Goal: Complete Application Form: Complete application form

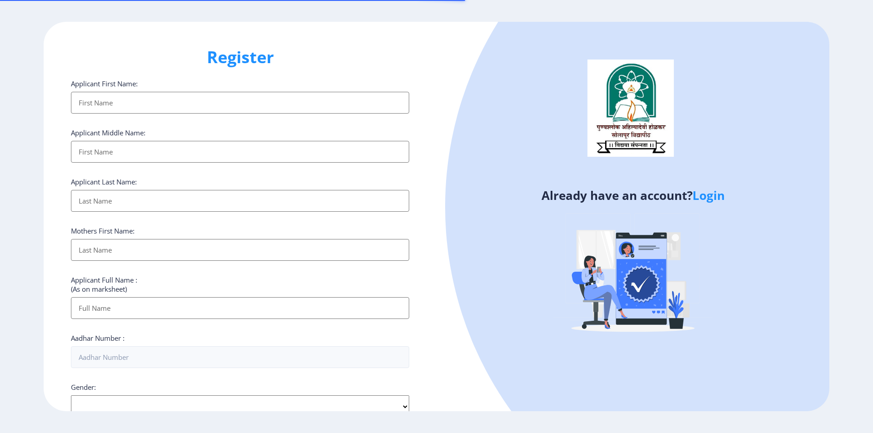
select select
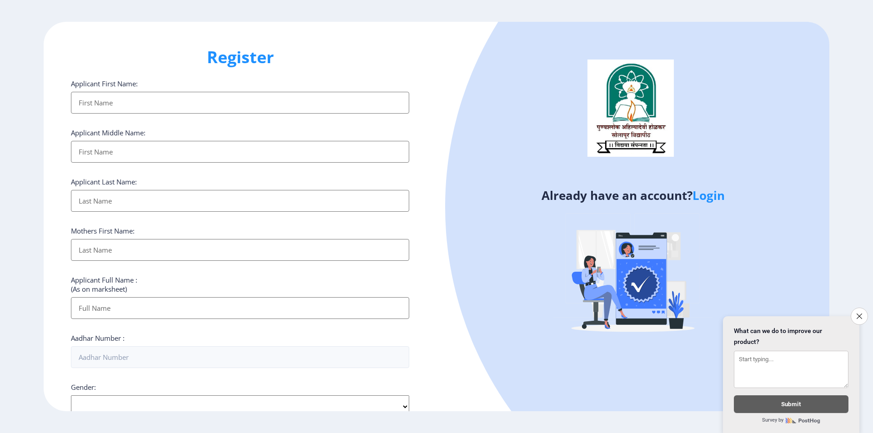
click at [709, 195] on link "Login" at bounding box center [708, 195] width 32 height 16
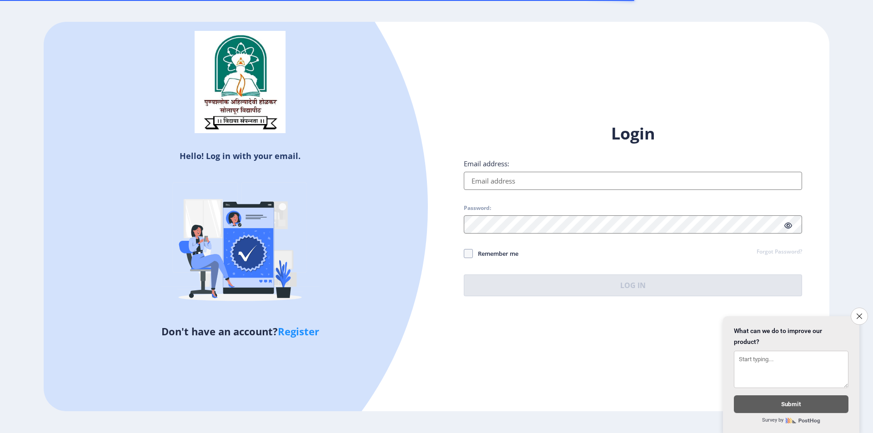
click at [516, 179] on input "Email address:" at bounding box center [633, 181] width 338 height 18
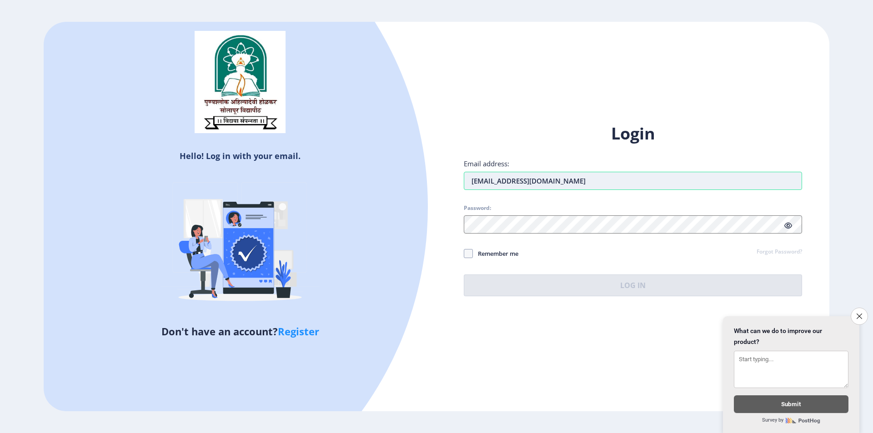
click at [507, 187] on input "[EMAIL_ADDRESS][DOMAIN_NAME]" at bounding box center [633, 181] width 338 height 18
type input "[EMAIL_ADDRESS][DOMAIN_NAME]"
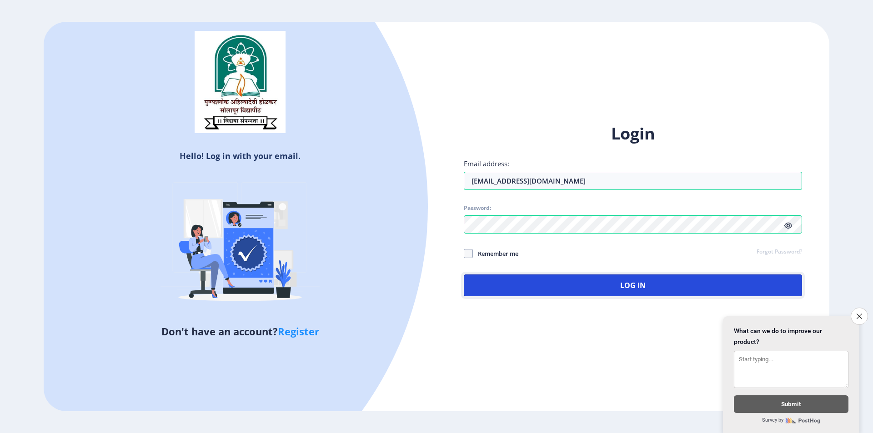
click at [464, 275] on button "Log In" at bounding box center [633, 286] width 338 height 22
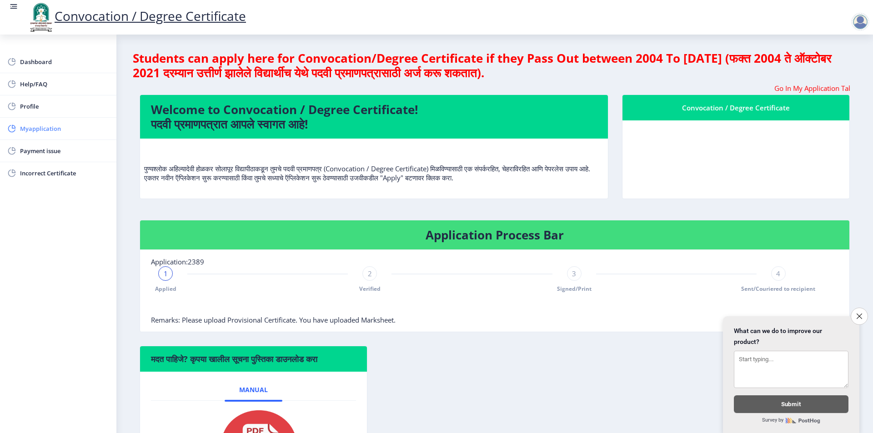
click at [52, 128] on span "Myapplication" at bounding box center [64, 128] width 89 height 11
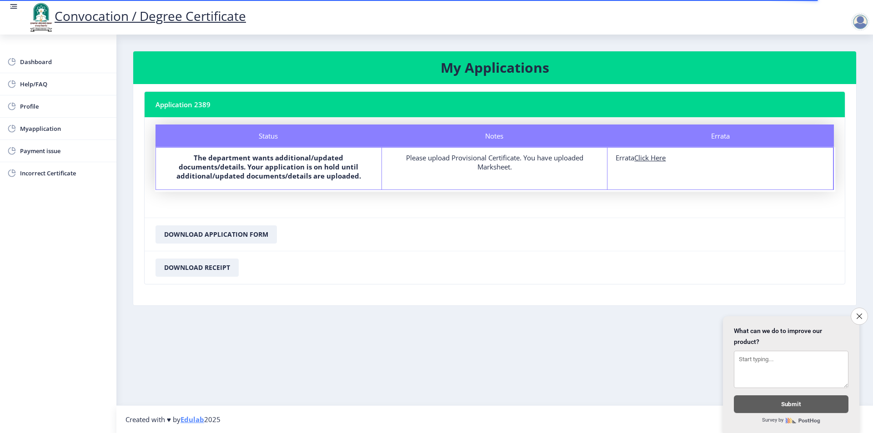
click at [660, 159] on u "Click Here" at bounding box center [649, 157] width 31 height 9
select select
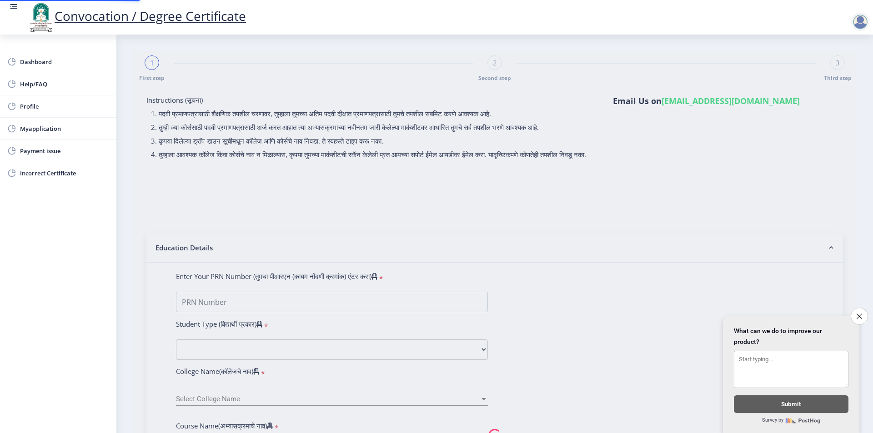
type input "2009032500075196"
select select "Regular"
select select "2015"
select select "March"
select select "PASS CLASS"
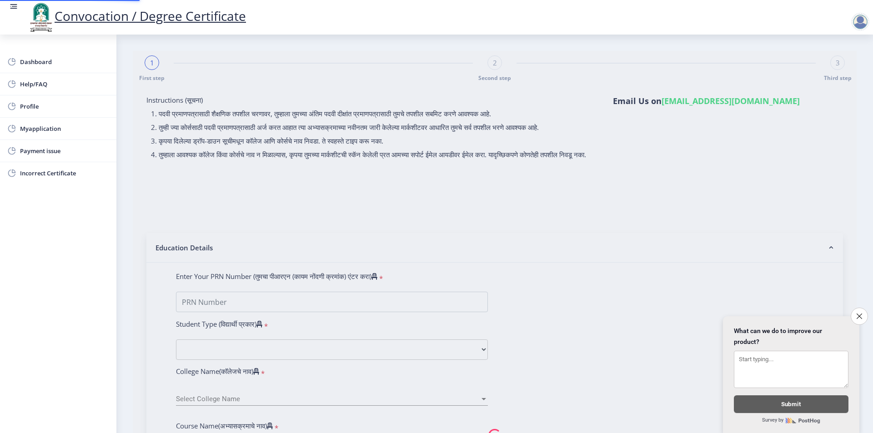
type input "044715"
select select "Hindi"
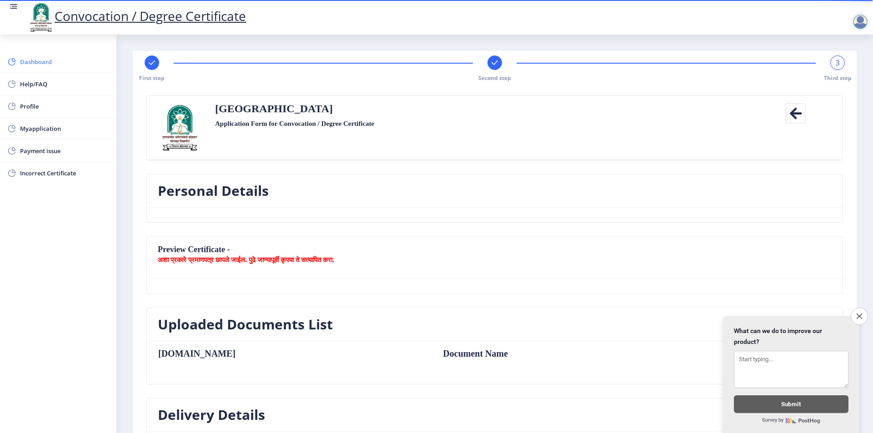
click at [40, 65] on span "Dashboard" at bounding box center [64, 61] width 89 height 11
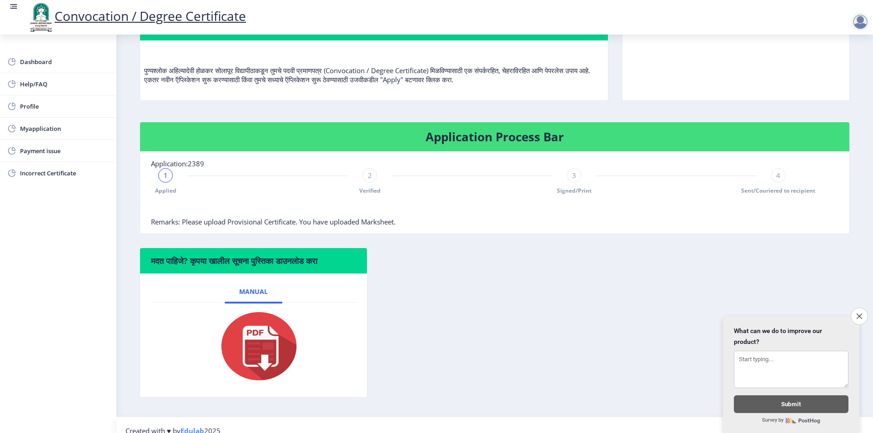
scroll to position [110, 0]
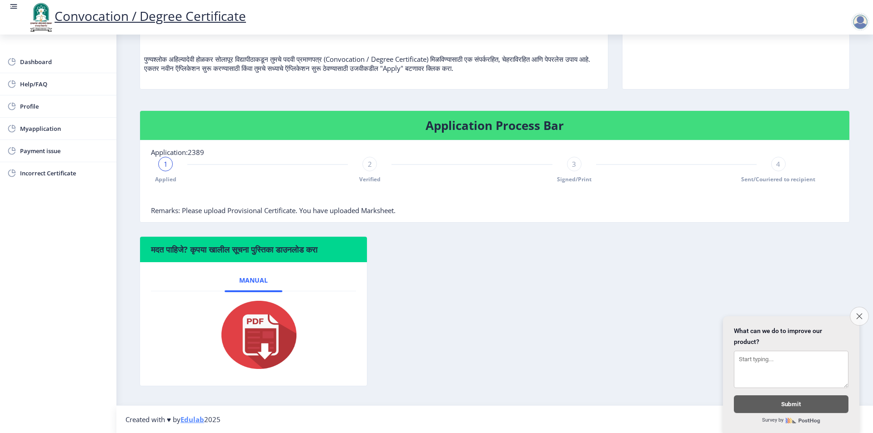
click at [856, 313] on icon "Close survey" at bounding box center [859, 316] width 6 height 6
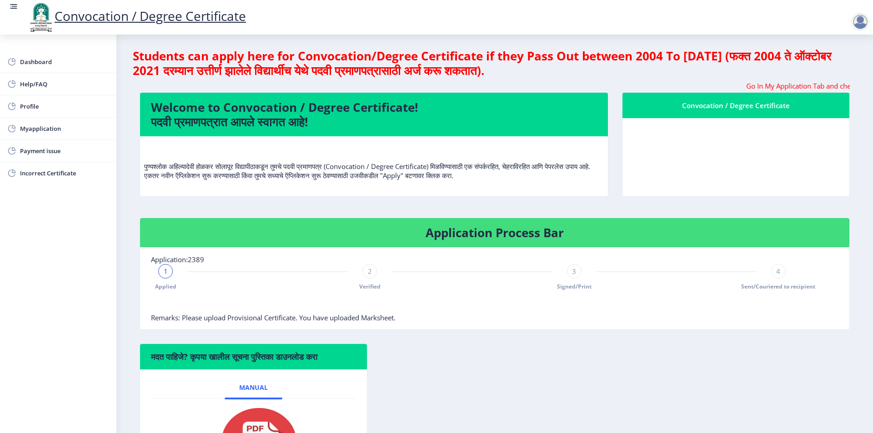
scroll to position [0, 0]
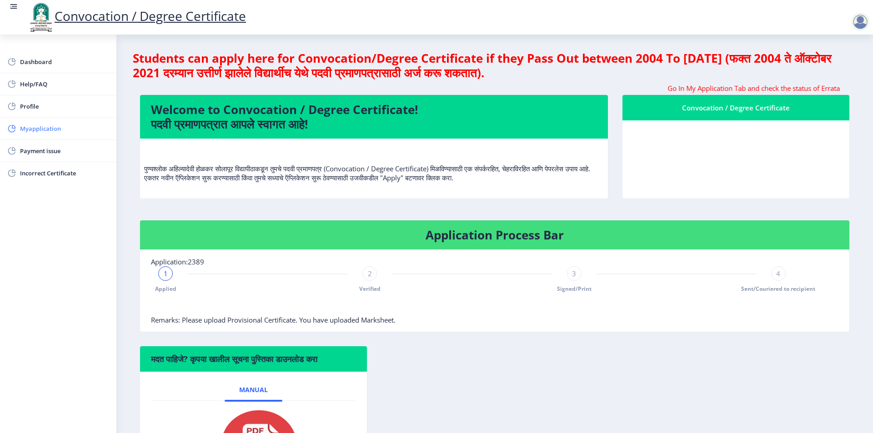
click at [44, 129] on span "Myapplication" at bounding box center [64, 128] width 89 height 11
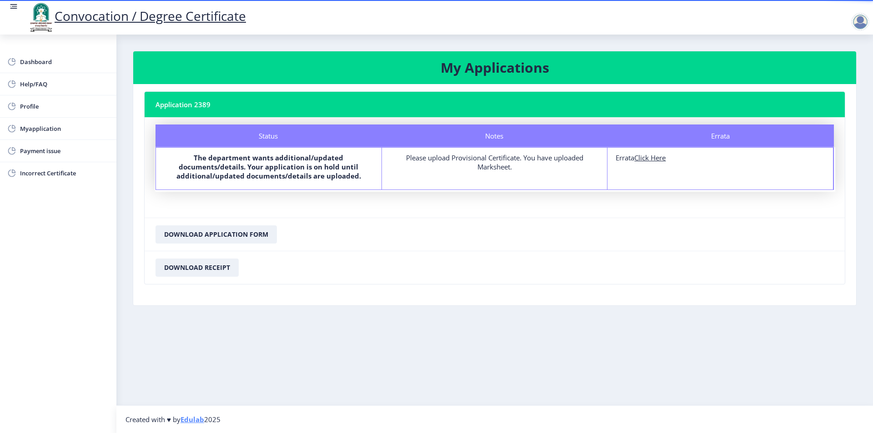
click at [651, 158] on u "Click Here" at bounding box center [649, 157] width 31 height 9
select select "Regular"
select select "Hindi"
select select "2015"
select select "March"
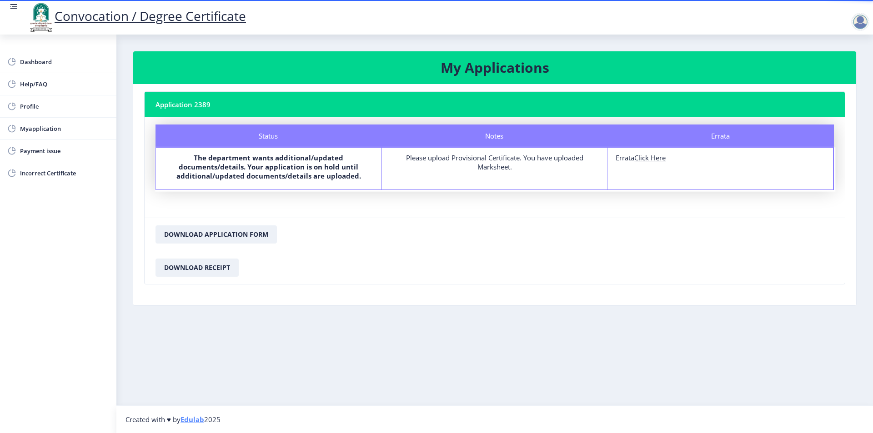
select select "PASS CLASS"
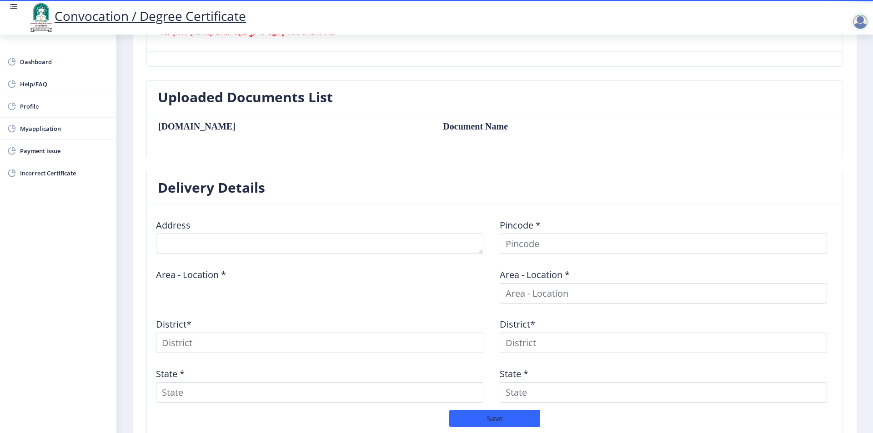
scroll to position [316, 0]
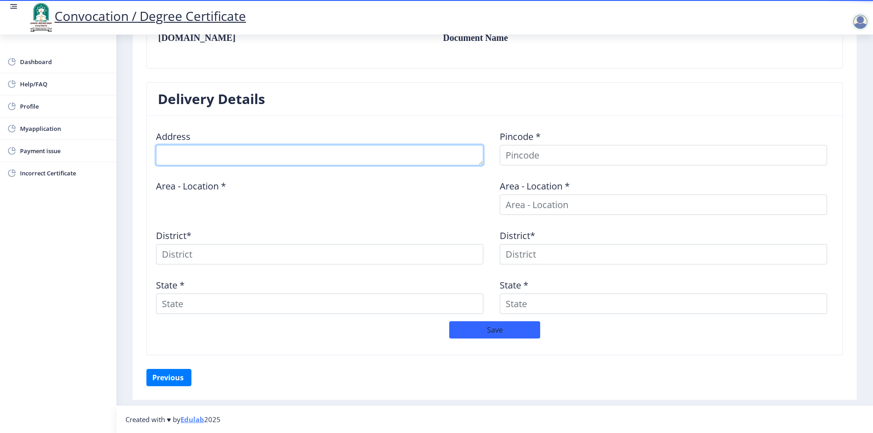
click at [235, 153] on textarea at bounding box center [319, 155] width 327 height 20
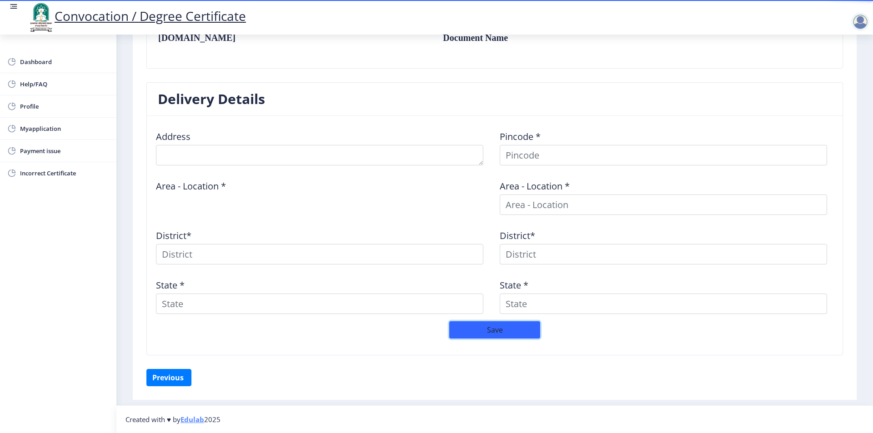
click at [488, 326] on nb-card-body "Address Pincode * Area - Location * Area - Location * District* District* State…" at bounding box center [495, 235] width 696 height 239
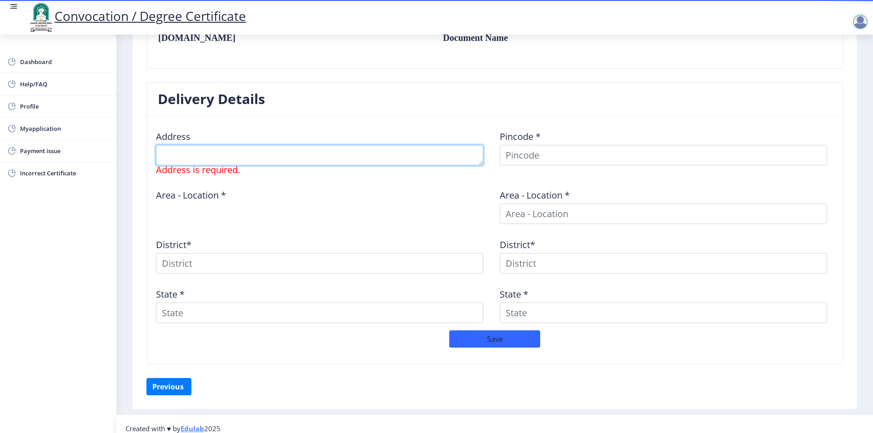
click at [273, 152] on textarea at bounding box center [319, 155] width 327 height 20
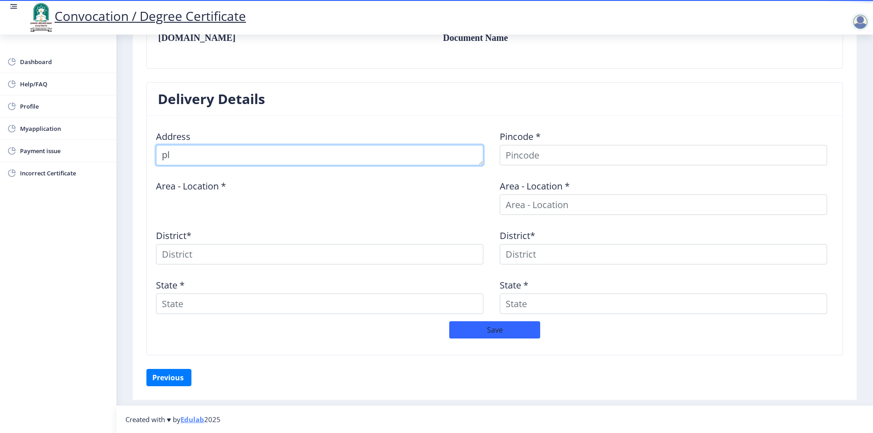
type textarea "p"
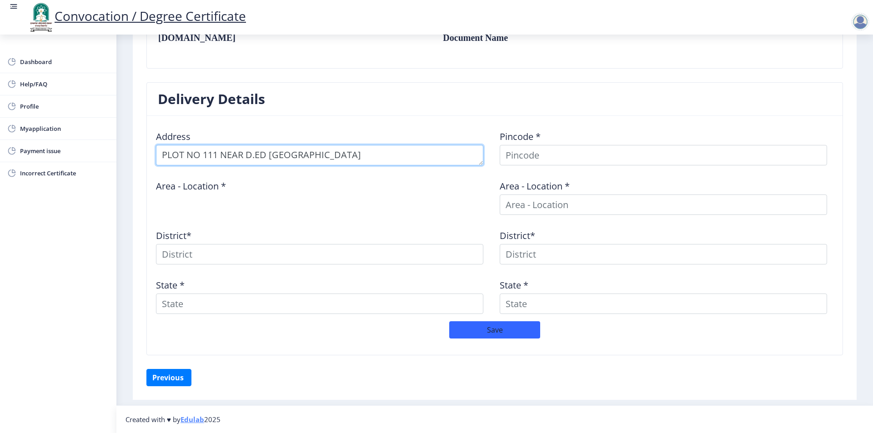
type textarea "PLOT NO 111 NEAR D.ED [GEOGRAPHIC_DATA]"
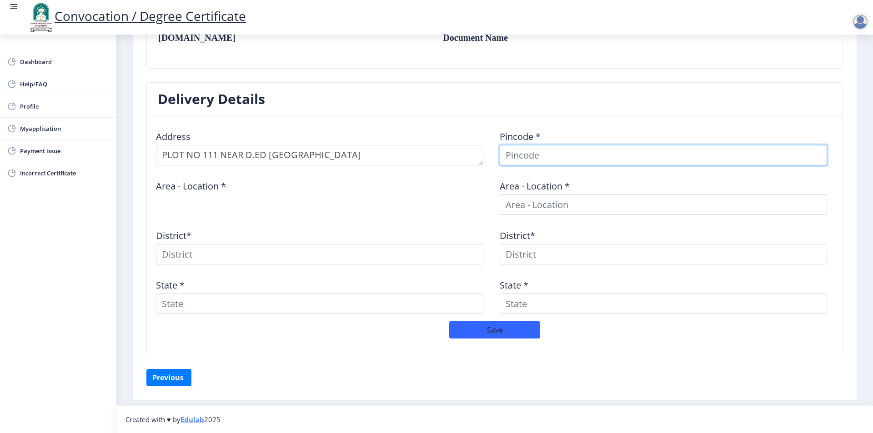
click at [561, 155] on input at bounding box center [663, 155] width 327 height 20
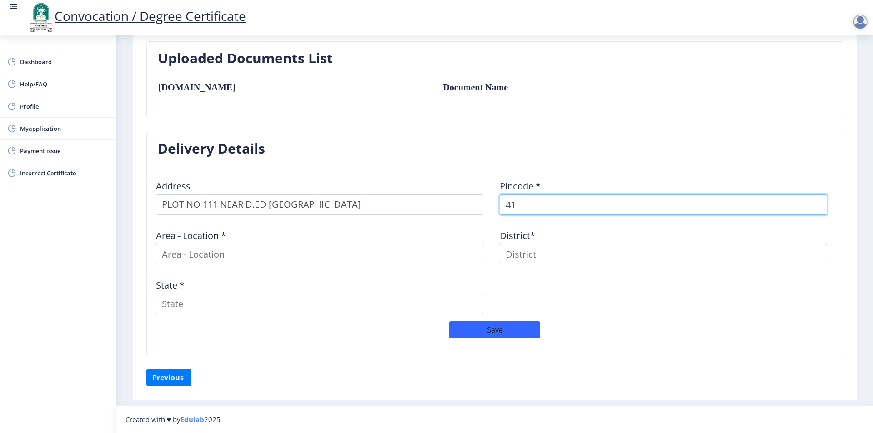
scroll to position [266, 0]
type input "413001"
select select
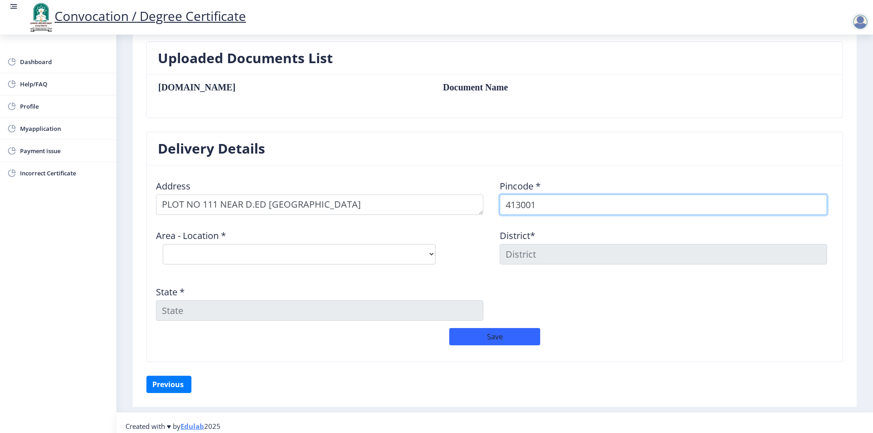
scroll to position [273, 0]
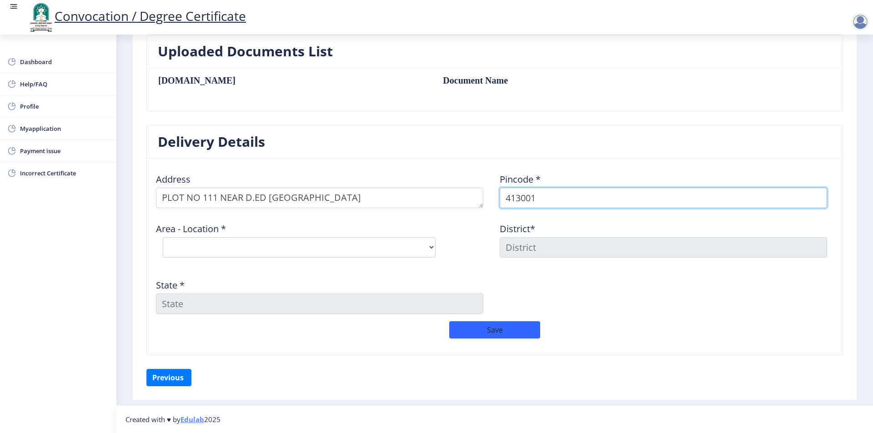
type input "413001"
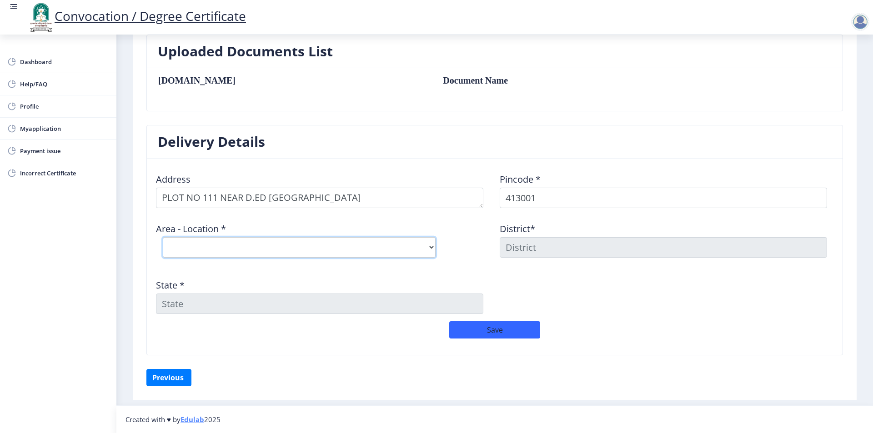
click at [282, 245] on select "Select Area Location [PERSON_NAME] Vastigrah S.O Navi Peth [GEOGRAPHIC_DATA] S.…" at bounding box center [299, 247] width 273 height 20
select select "4: Object"
click at [163, 237] on select "Select Area Location [PERSON_NAME] Vastigrah S.O Navi Peth [GEOGRAPHIC_DATA] S.…" at bounding box center [299, 247] width 273 height 20
type input "SOLAPUR"
type input "[GEOGRAPHIC_DATA]"
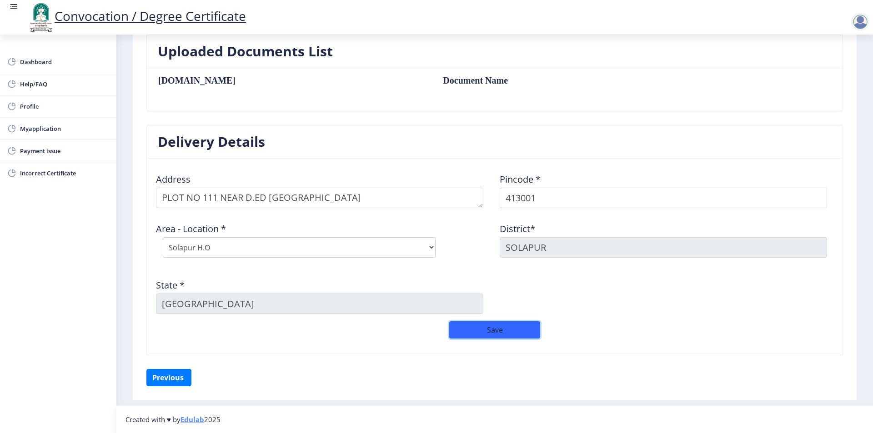
click at [495, 330] on button "Save" at bounding box center [494, 329] width 91 height 17
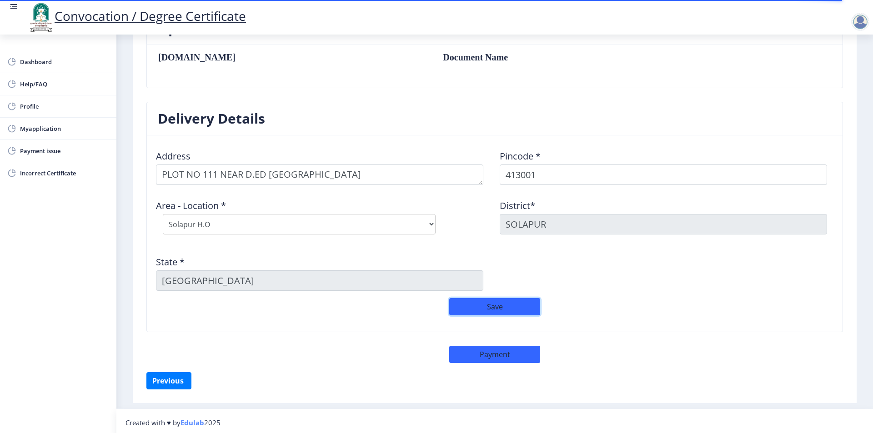
scroll to position [300, 0]
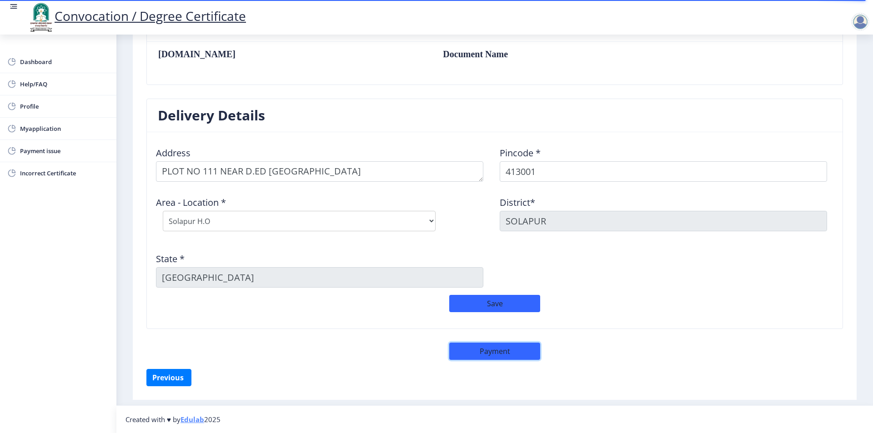
click at [493, 350] on button "Payment" at bounding box center [494, 351] width 91 height 17
click at [492, 301] on button "Save" at bounding box center [494, 303] width 91 height 17
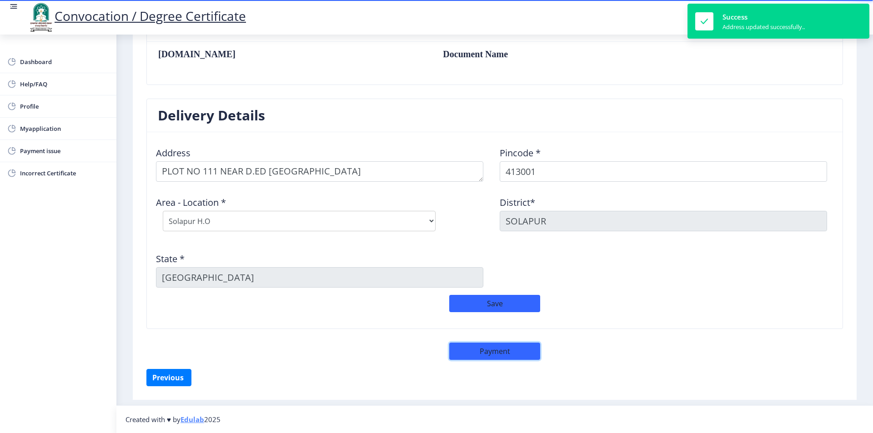
click at [477, 353] on button "Payment" at bounding box center [494, 351] width 91 height 17
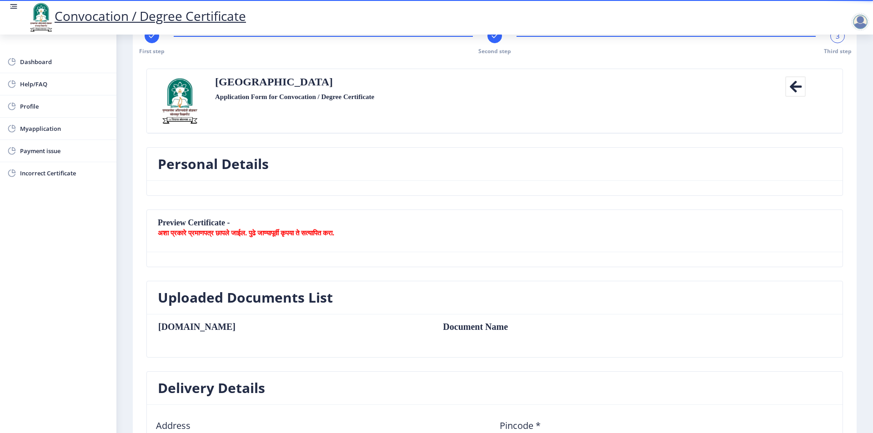
scroll to position [0, 0]
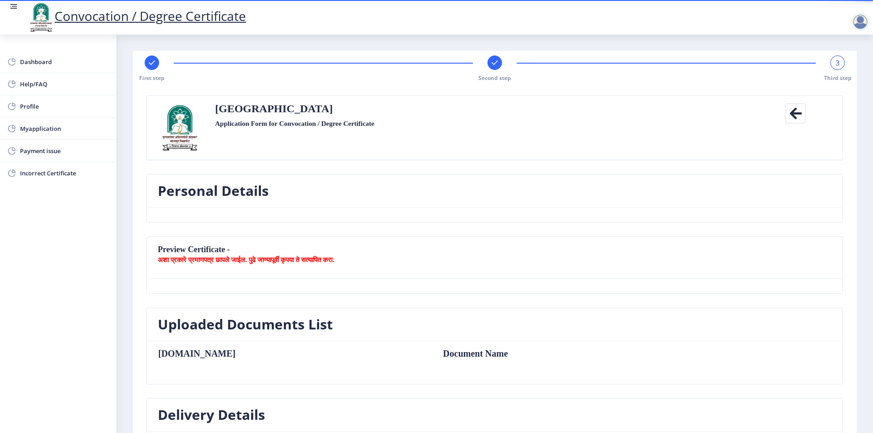
click at [494, 62] on rect at bounding box center [494, 62] width 9 height 9
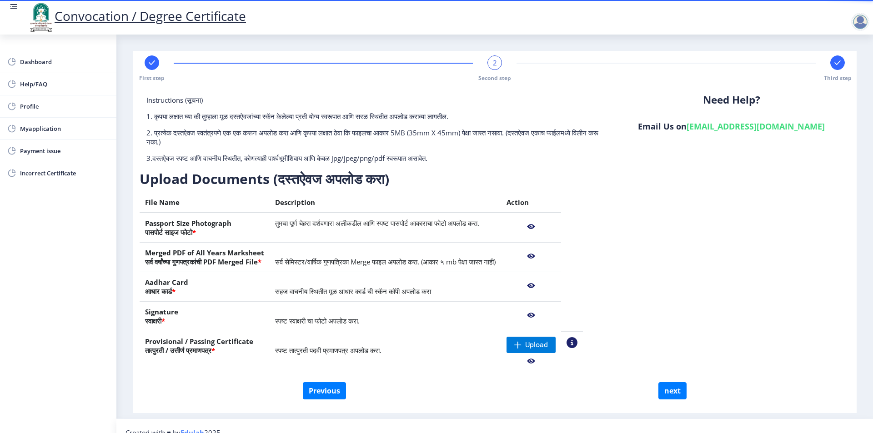
click at [556, 361] on nb-action at bounding box center [530, 361] width 49 height 16
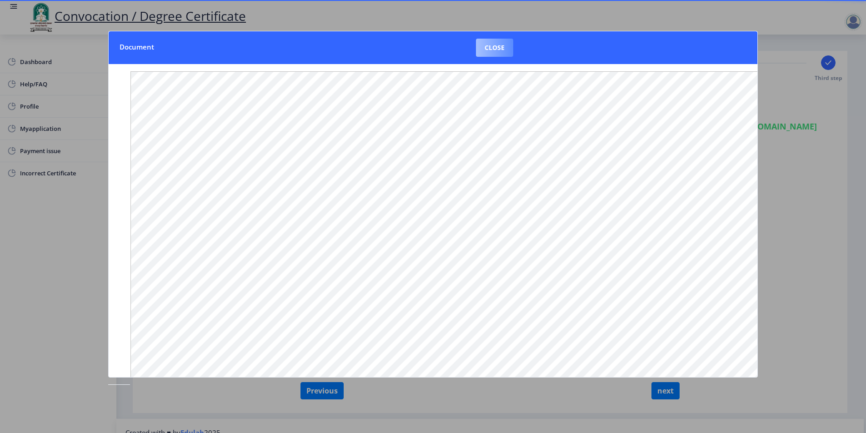
click at [508, 46] on button "Close" at bounding box center [494, 48] width 37 height 18
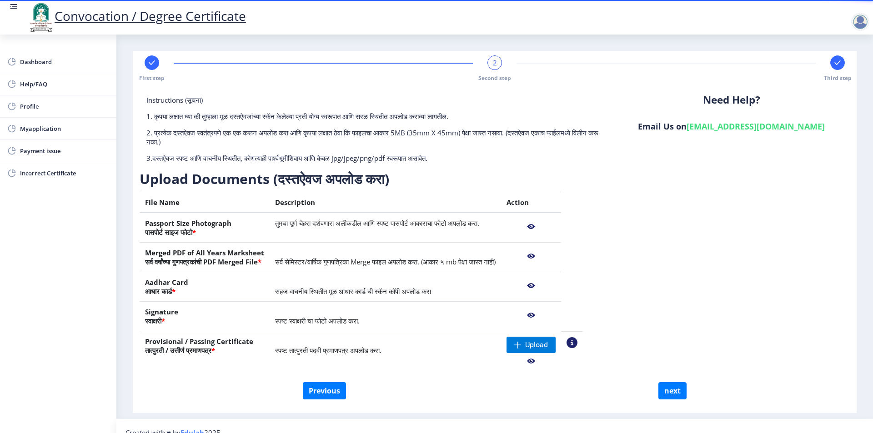
click at [150, 65] on rect at bounding box center [151, 62] width 9 height 9
select select "Regular"
select select "Hindi"
select select "2015"
select select "March"
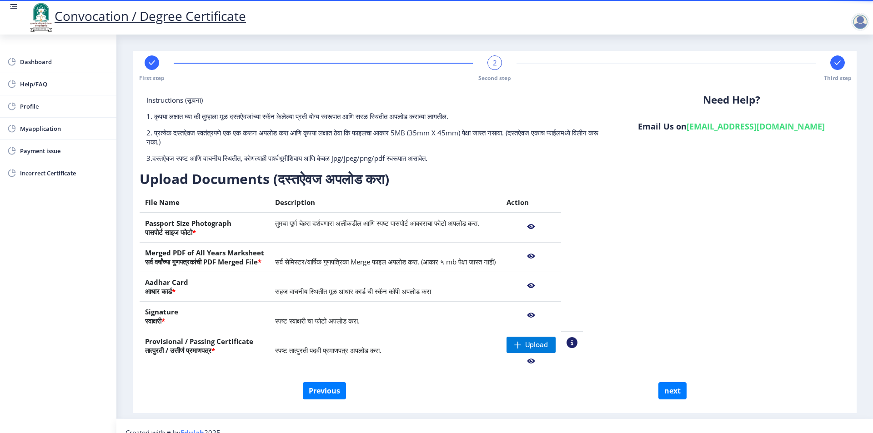
select select "PASS CLASS"
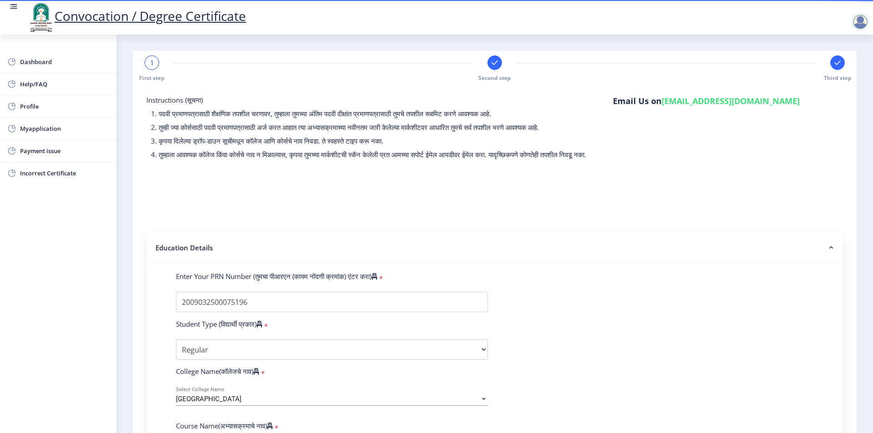
click at [496, 66] on rect at bounding box center [494, 62] width 9 height 9
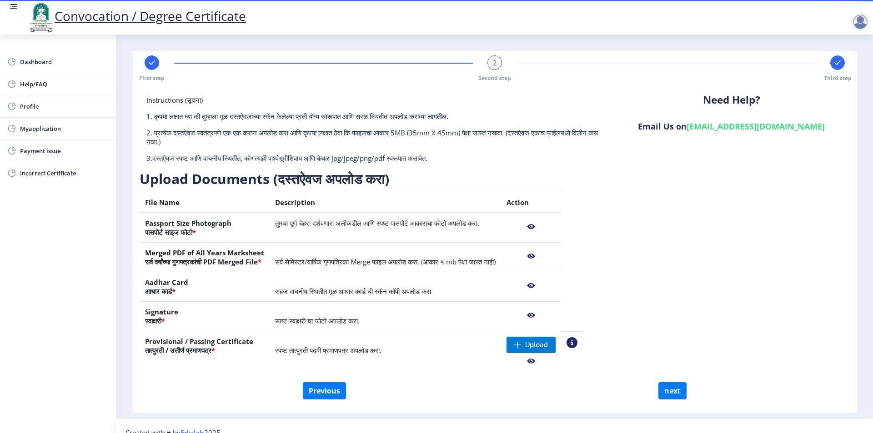
click at [145, 57] on div "First step" at bounding box center [152, 68] width 15 height 26
select select "Regular"
select select "Hindi"
select select "2015"
select select "March"
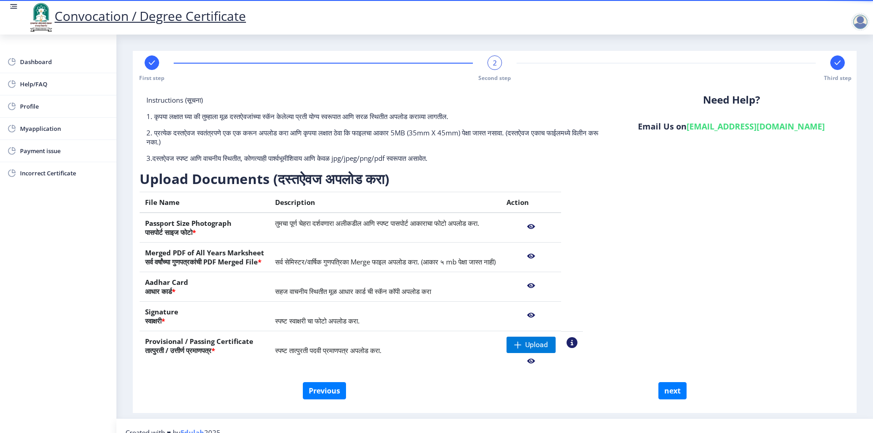
select select "PASS CLASS"
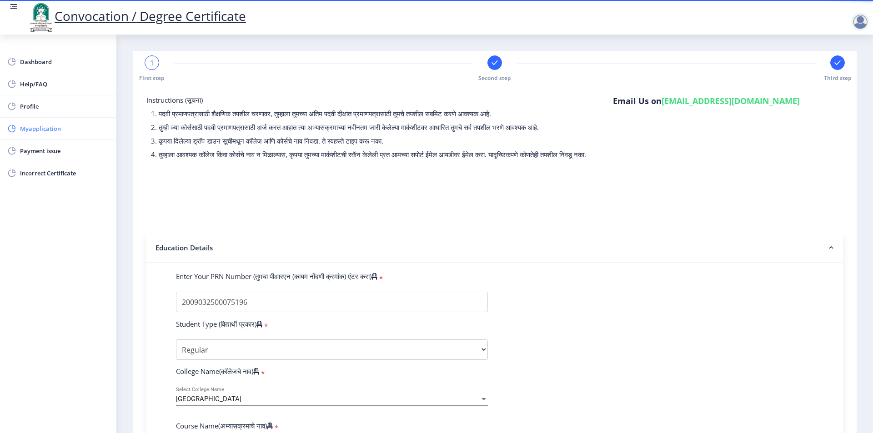
click at [17, 128] on link "Myapplication" at bounding box center [58, 129] width 116 height 22
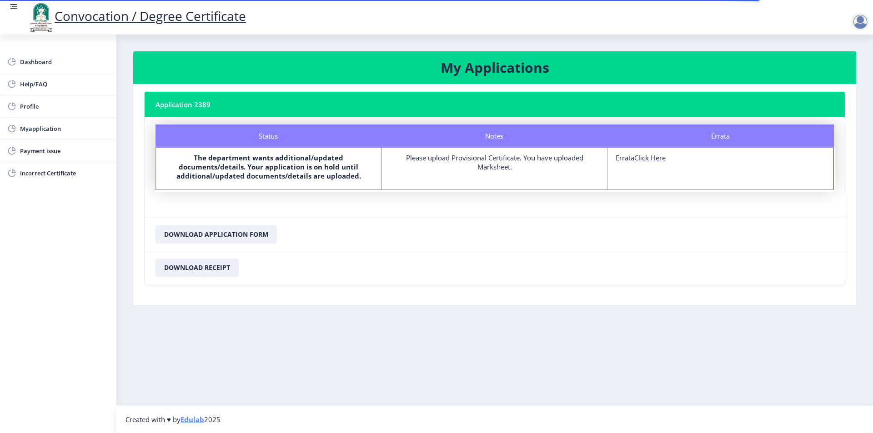
click at [651, 158] on u "Click Here" at bounding box center [649, 157] width 31 height 9
select select
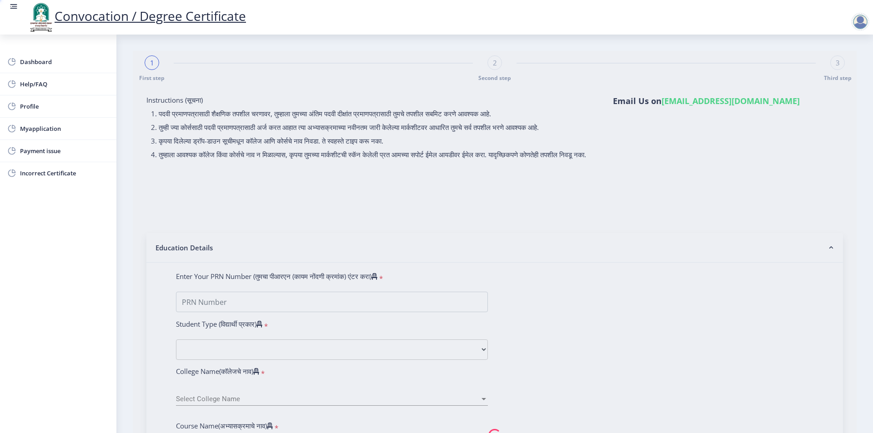
type input "2009032500075196"
select select "Regular"
select select "2015"
select select "March"
select select "PASS CLASS"
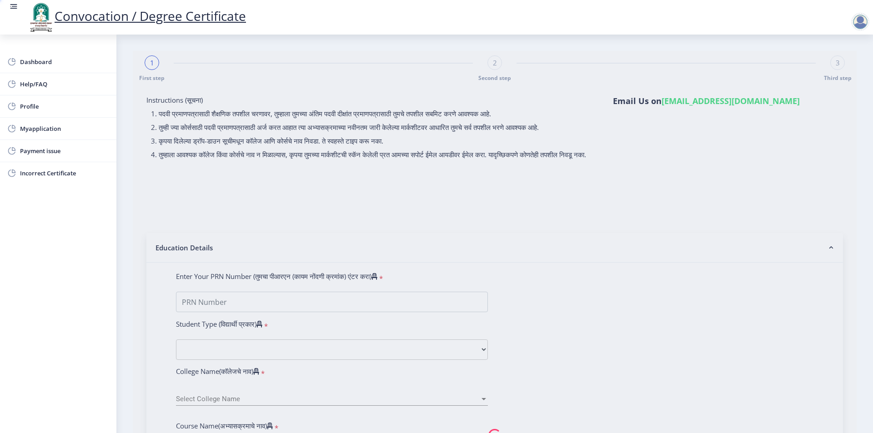
type input "044715"
select select "Hindi"
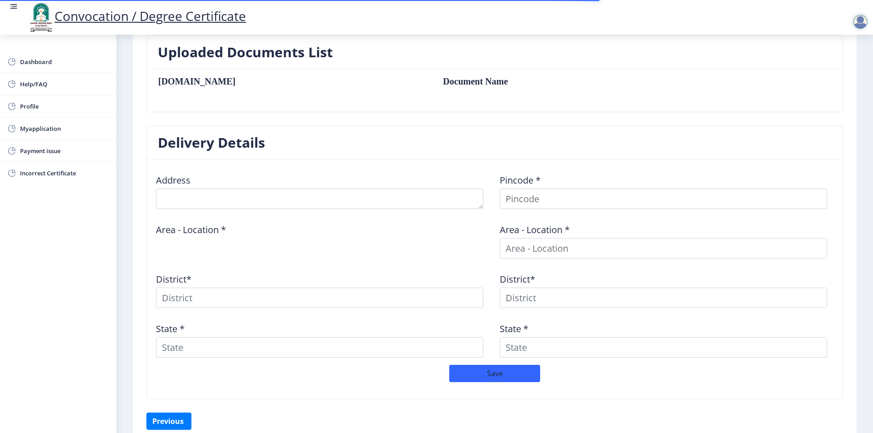
scroll to position [273, 0]
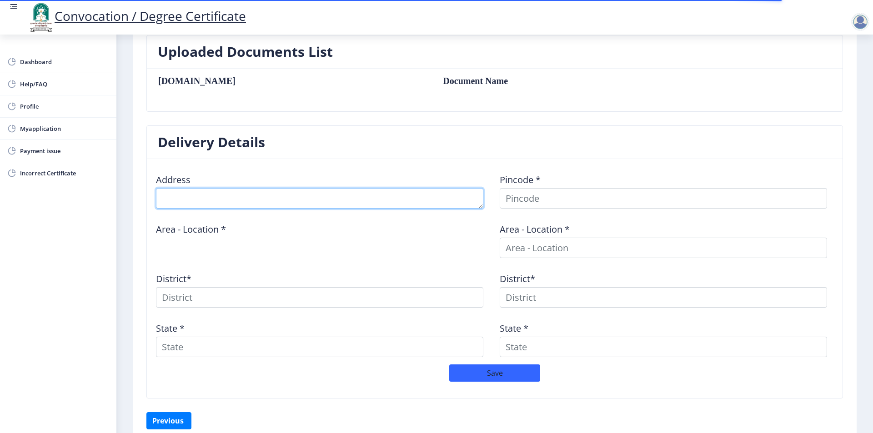
click at [239, 205] on textarea at bounding box center [319, 198] width 327 height 20
type textarea "PLOT NO 111 NEAR URDU D.ED [GEOGRAPHIC_DATA]"
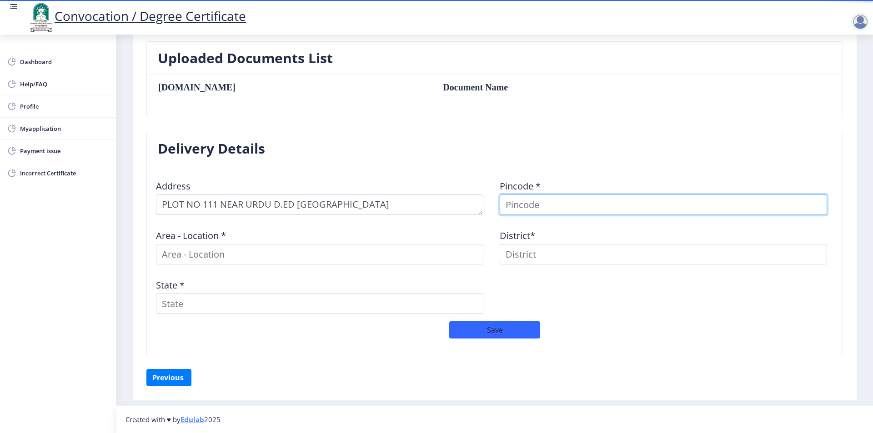
scroll to position [266, 0]
type input "413001"
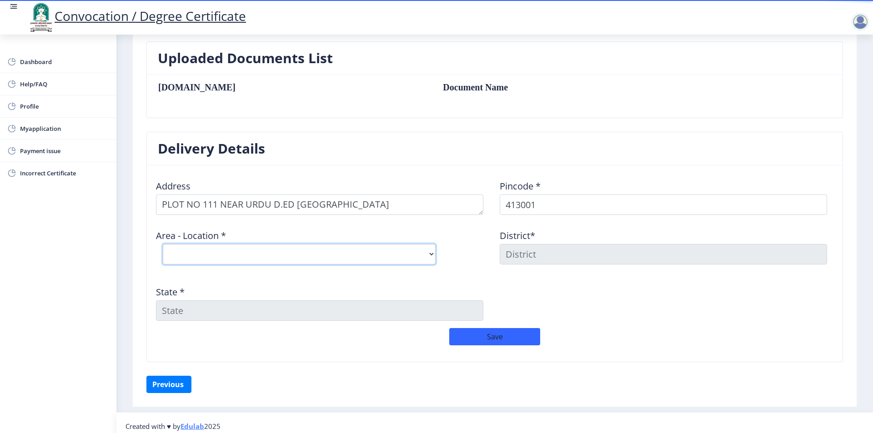
click at [214, 255] on select "Select Area Location [PERSON_NAME] Vastigrah S.O Navi Peth [GEOGRAPHIC_DATA] S.…" at bounding box center [299, 254] width 273 height 20
select select "4: Object"
click at [163, 244] on select "Select Area Location [PERSON_NAME] Vastigrah S.O Navi Peth [GEOGRAPHIC_DATA] S.…" at bounding box center [299, 254] width 273 height 20
type input "SOLAPUR"
type input "[GEOGRAPHIC_DATA]"
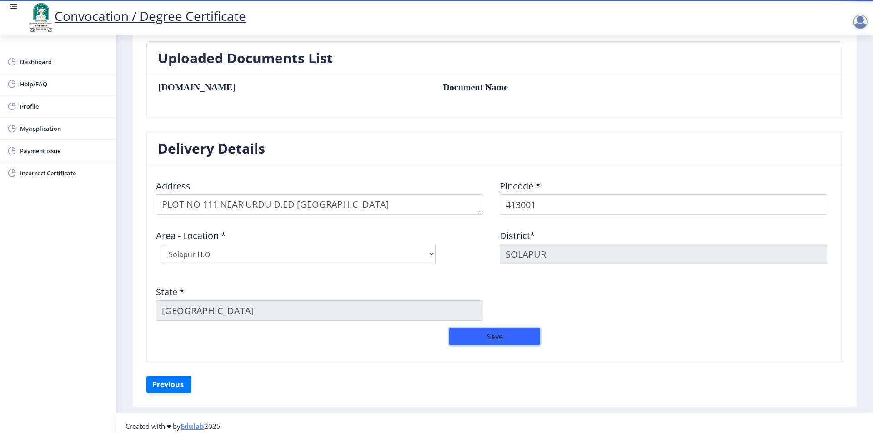
click at [491, 341] on button "Save" at bounding box center [494, 336] width 91 height 17
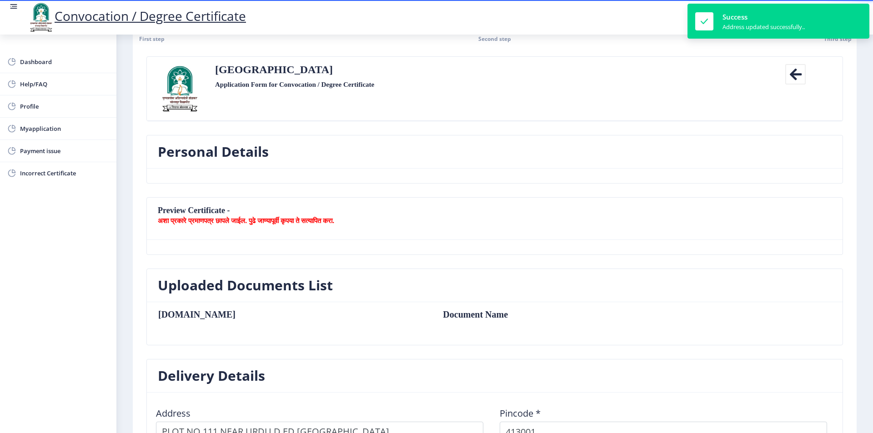
scroll to position [0, 0]
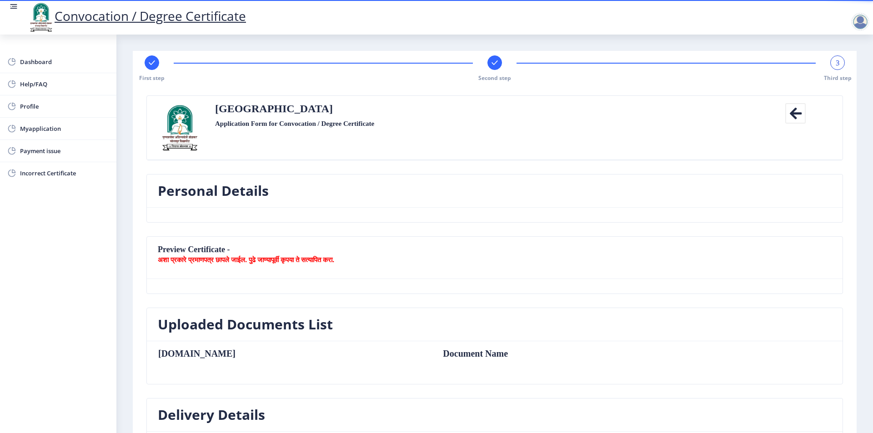
click at [492, 62] on rect at bounding box center [494, 62] width 9 height 9
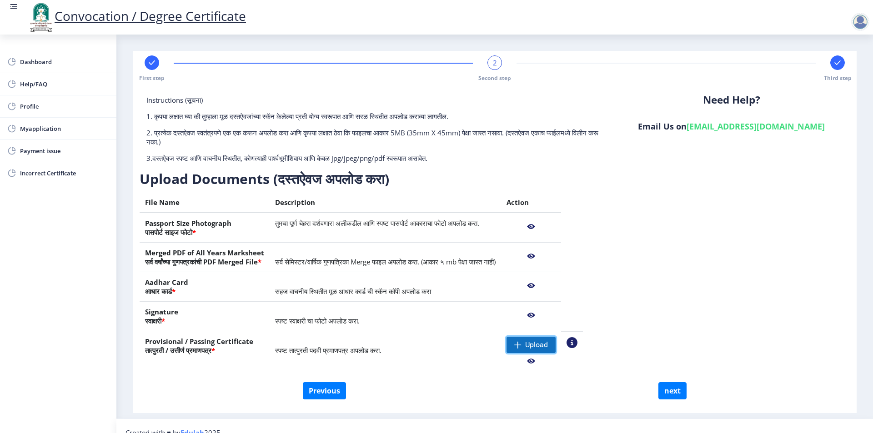
click at [548, 343] on span "Upload" at bounding box center [536, 345] width 23 height 9
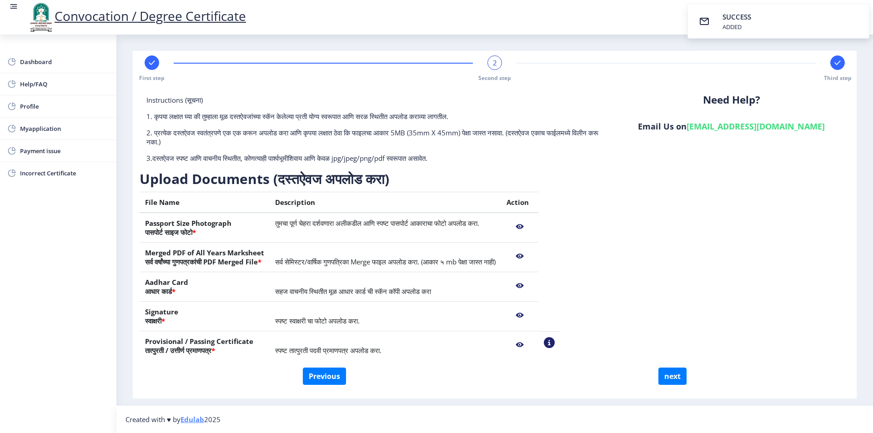
click at [533, 344] on nb-action at bounding box center [519, 345] width 26 height 16
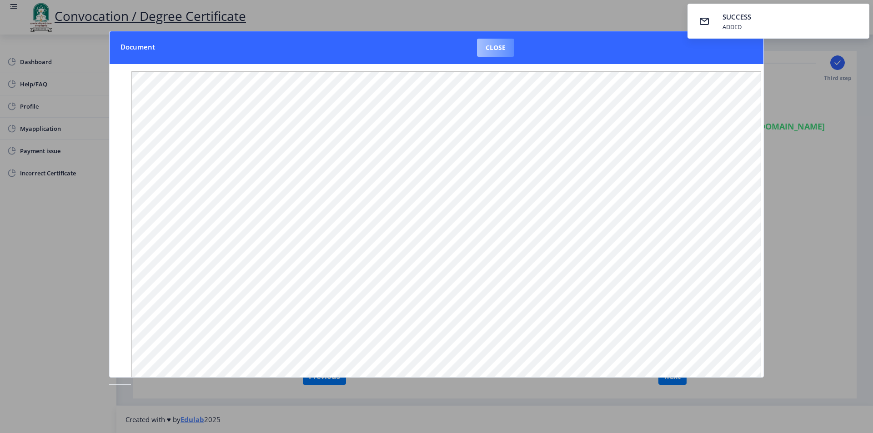
click at [491, 45] on button "Close" at bounding box center [495, 48] width 37 height 18
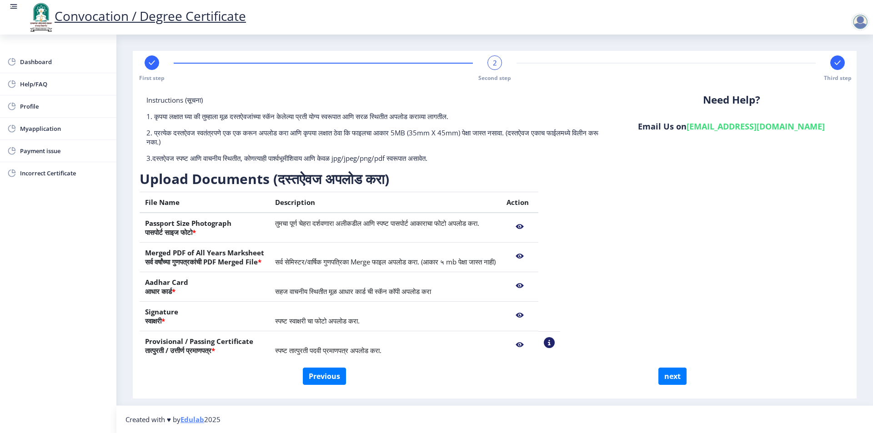
click at [533, 343] on nb-action at bounding box center [519, 345] width 26 height 16
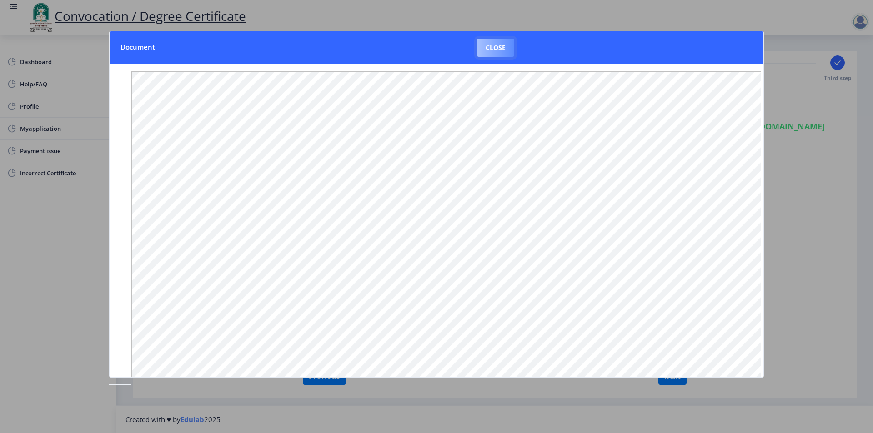
click at [479, 45] on button "Close" at bounding box center [495, 48] width 37 height 18
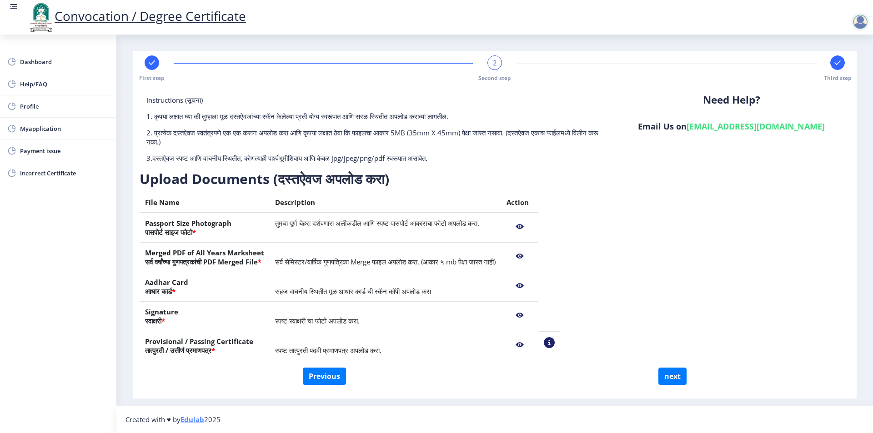
click at [555, 338] on nb-action at bounding box center [549, 342] width 11 height 11
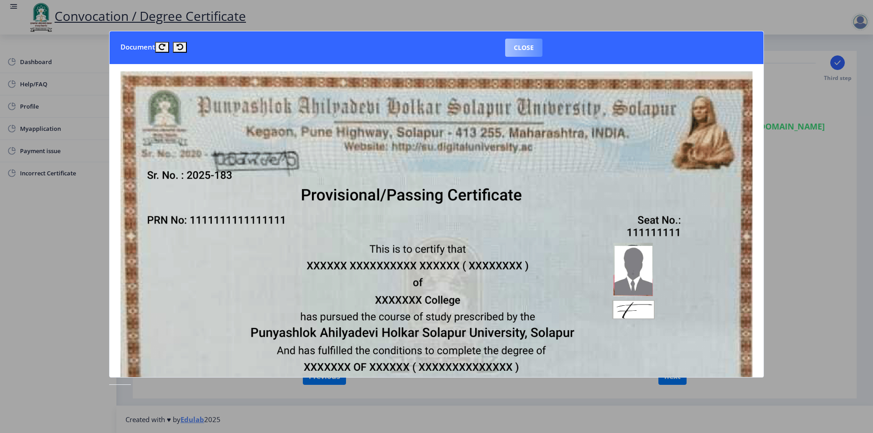
click at [540, 46] on button "Close" at bounding box center [523, 48] width 37 height 18
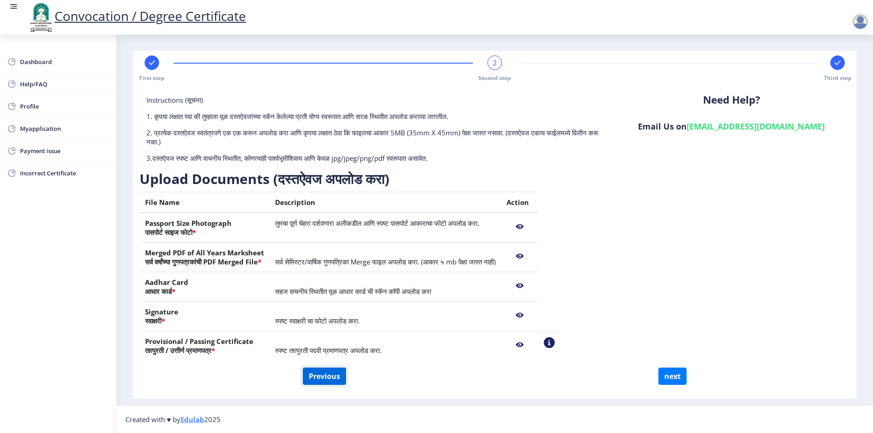
click at [324, 372] on button "Previous" at bounding box center [324, 376] width 43 height 17
select select "Regular"
select select "Hindi"
select select "2015"
select select "March"
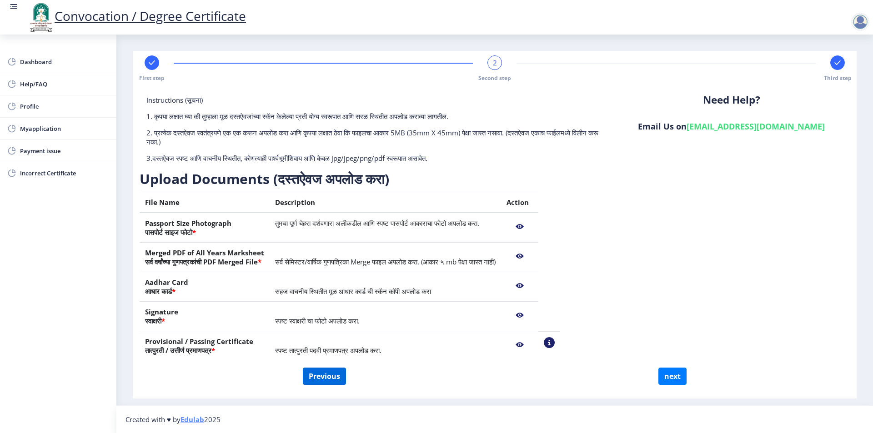
select select "PASS CLASS"
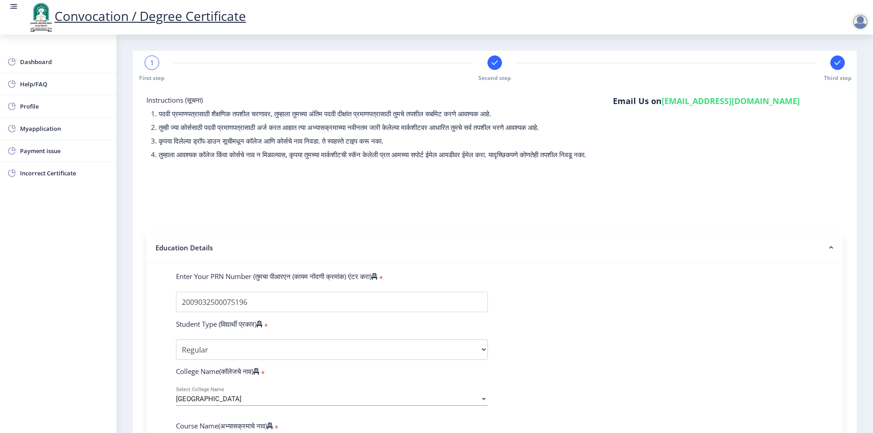
click at [495, 63] on rect at bounding box center [494, 62] width 9 height 9
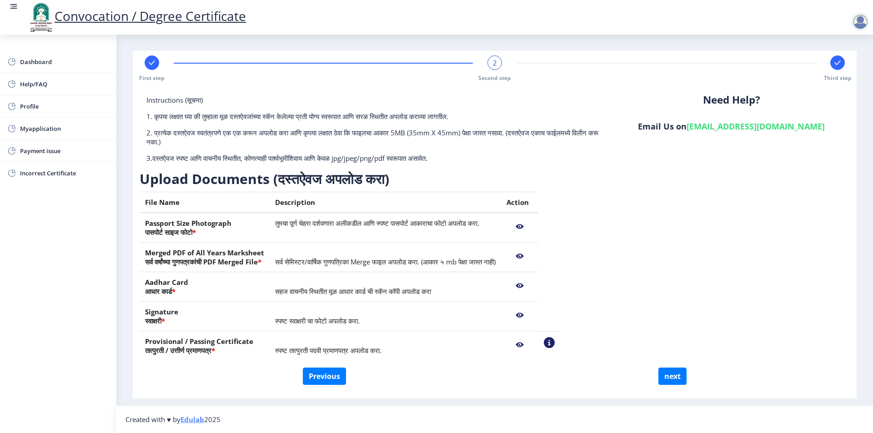
click at [533, 347] on nb-action at bounding box center [519, 345] width 26 height 16
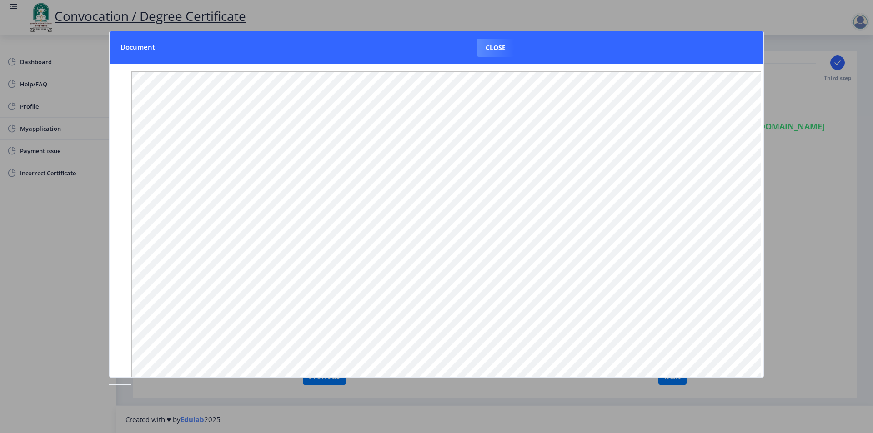
click at [788, 77] on div at bounding box center [436, 216] width 873 height 433
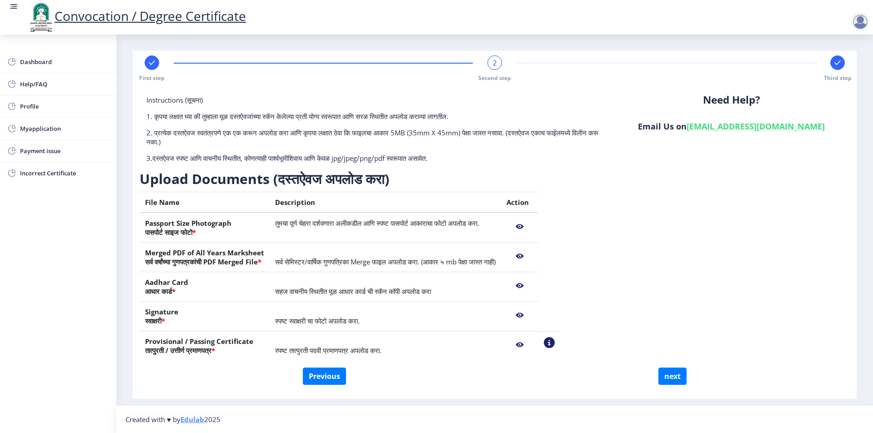
click at [533, 342] on nb-action at bounding box center [519, 345] width 26 height 16
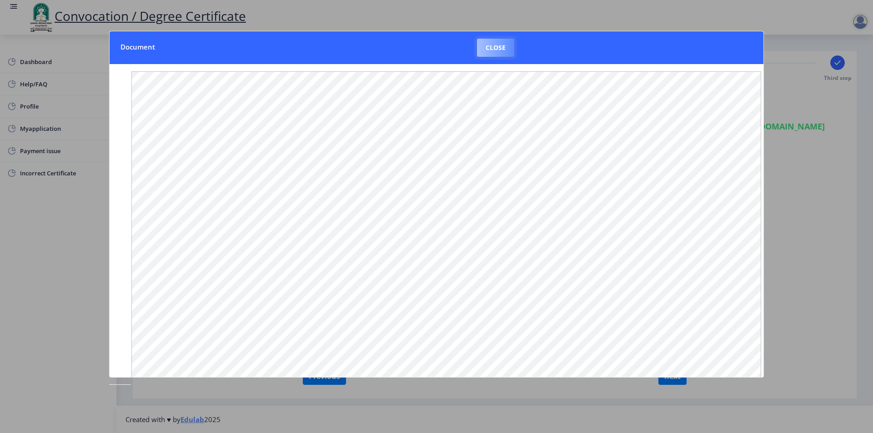
click at [490, 53] on button "Close" at bounding box center [495, 48] width 37 height 18
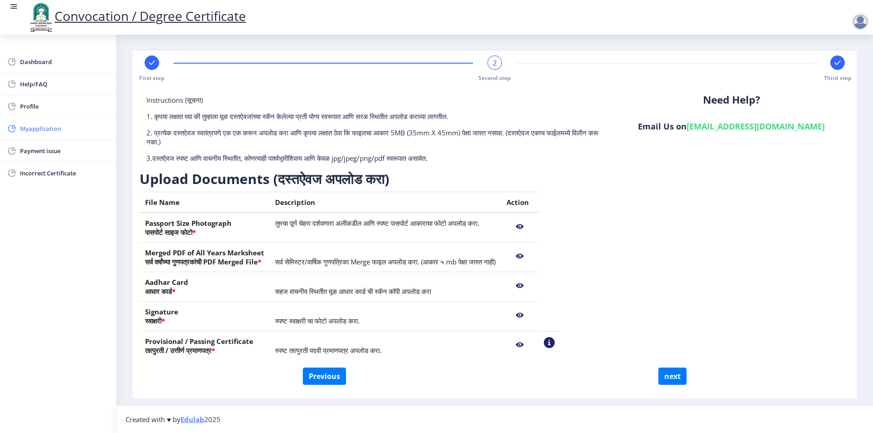
click at [61, 133] on span "Myapplication" at bounding box center [64, 128] width 89 height 11
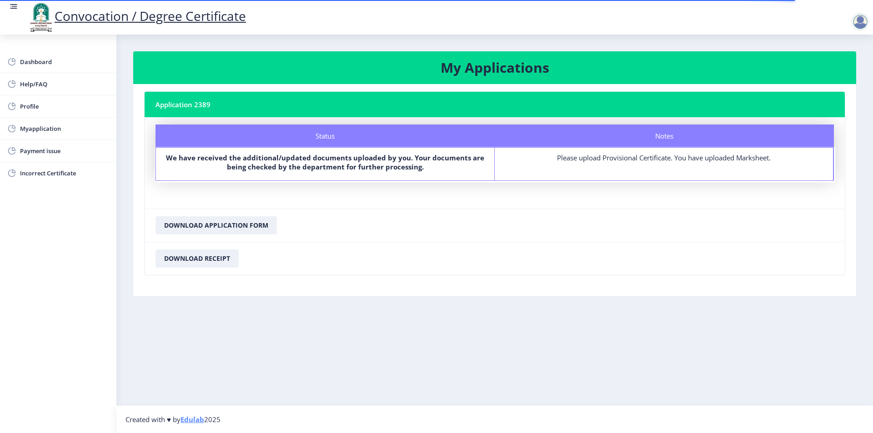
click at [649, 162] on div "Please upload Provisional Certificate. You have uploaded Marksheet." at bounding box center [664, 157] width 322 height 9
click at [23, 130] on span "Myapplication" at bounding box center [64, 128] width 89 height 11
click at [214, 226] on button "Download Application Form" at bounding box center [215, 225] width 121 height 18
click at [60, 125] on span "Myapplication" at bounding box center [64, 128] width 89 height 11
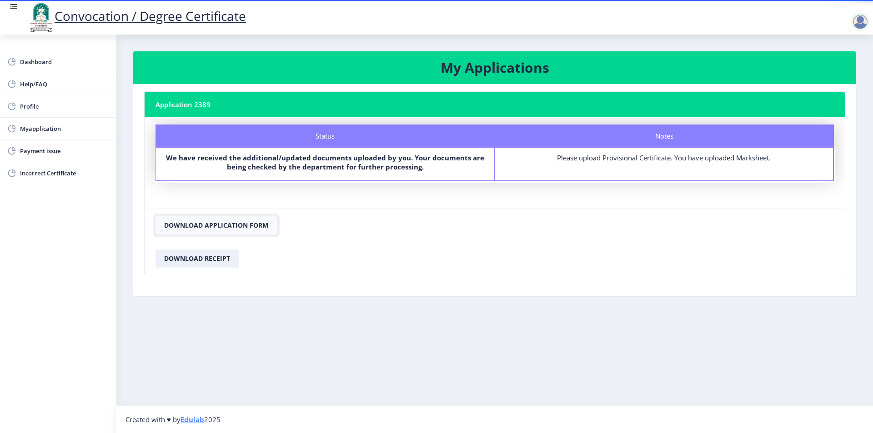
click at [237, 225] on button "Download Application Form" at bounding box center [215, 225] width 121 height 18
click at [666, 158] on div "Please upload Provisional Certificate. You have uploaded Marksheet." at bounding box center [664, 157] width 322 height 9
click at [718, 158] on div "Please upload Provisional Certificate. You have uploaded Marksheet." at bounding box center [664, 157] width 322 height 9
click at [792, 172] on div "Notes Please upload Provisional Certificate. You have uploaded Marksheet." at bounding box center [664, 164] width 339 height 33
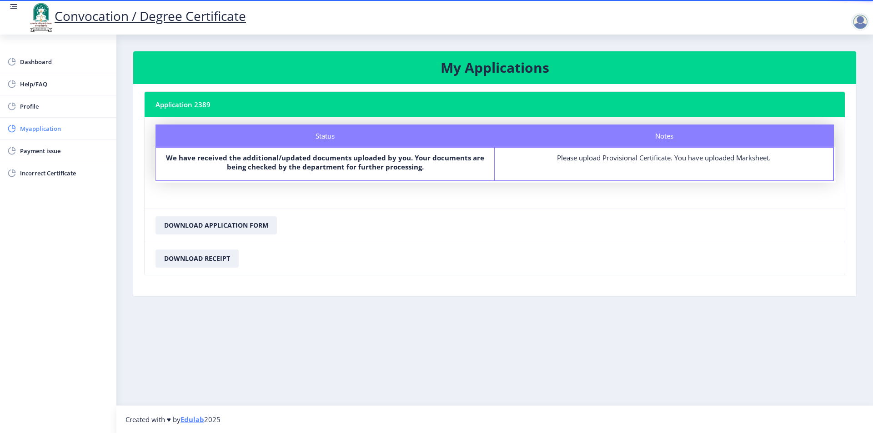
click at [41, 125] on span "Myapplication" at bounding box center [64, 128] width 89 height 11
click at [371, 200] on nb-card-body "Status Notes Status We have received the additional/updated documents uploaded …" at bounding box center [495, 162] width 700 height 91
click at [346, 232] on nb-card-footer "Download Application Form" at bounding box center [495, 225] width 700 height 33
click at [234, 221] on button "Download Application Form" at bounding box center [215, 225] width 121 height 18
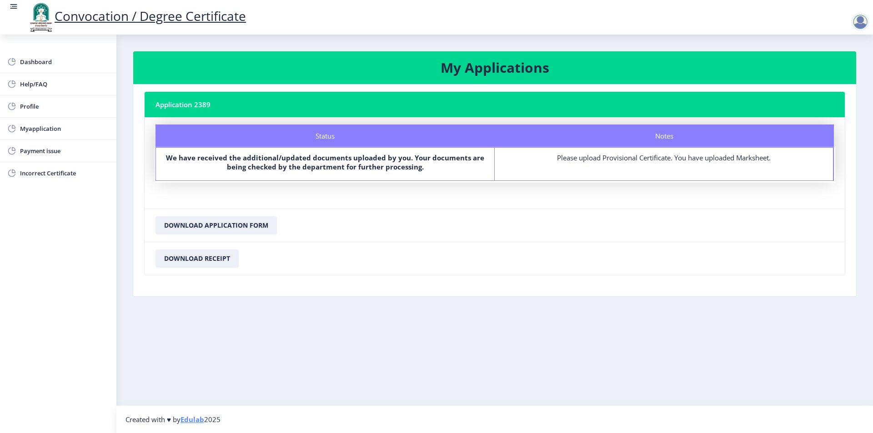
drag, startPoint x: 678, startPoint y: 222, endPoint x: 672, endPoint y: 225, distance: 6.7
click at [678, 222] on nb-card-footer "Download Application Form" at bounding box center [495, 225] width 700 height 33
click at [298, 162] on b "We have received the additional/updated documents uploaded by you. Your documen…" at bounding box center [325, 162] width 318 height 18
click at [38, 61] on span "Dashboard" at bounding box center [64, 61] width 89 height 11
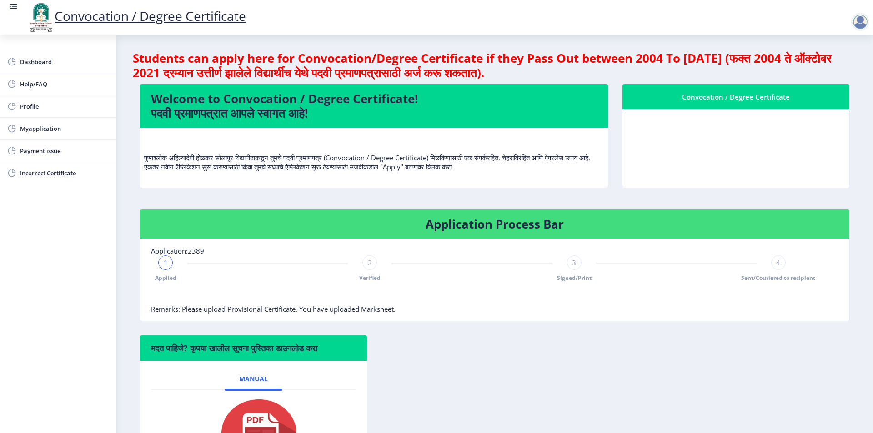
scroll to position [99, 0]
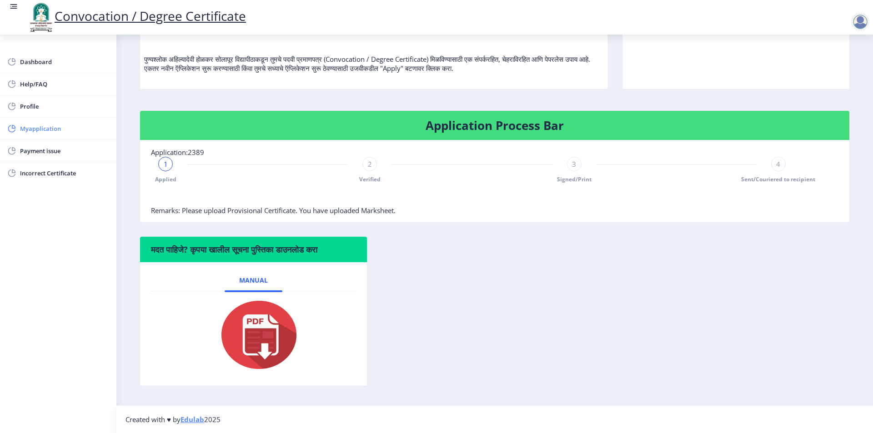
click at [57, 126] on span "Myapplication" at bounding box center [64, 128] width 89 height 11
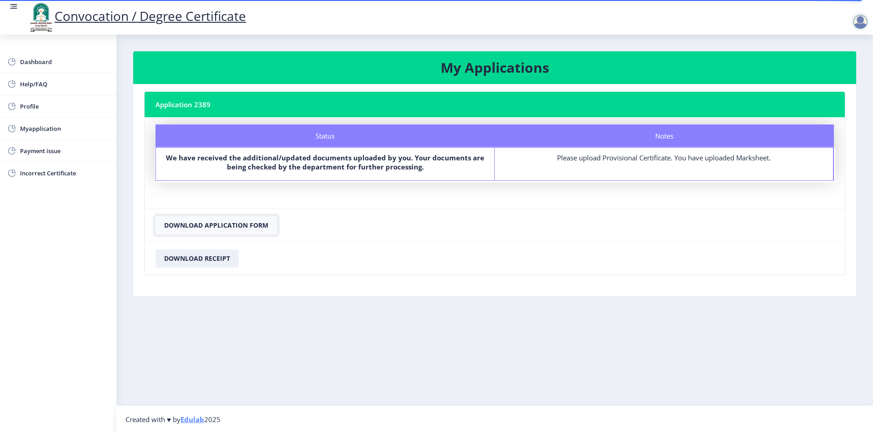
click at [230, 224] on button "Download Application Form" at bounding box center [215, 225] width 121 height 18
click at [54, 61] on span "Dashboard" at bounding box center [64, 61] width 89 height 11
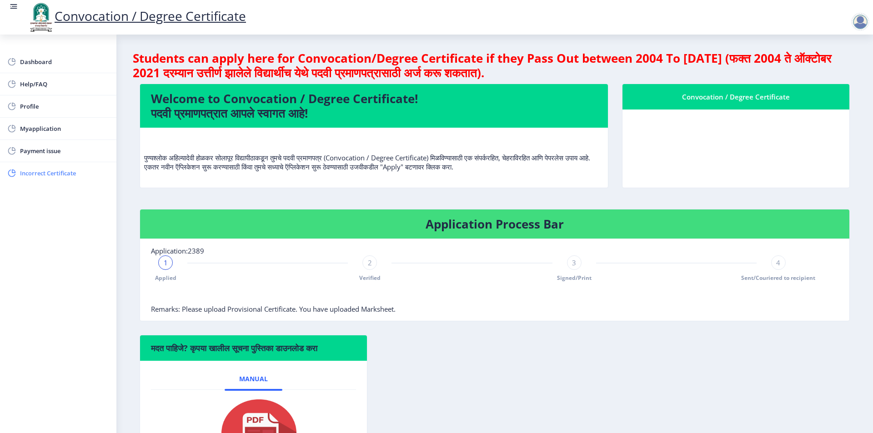
click at [65, 173] on span "Incorrect Certificate" at bounding box center [64, 173] width 89 height 11
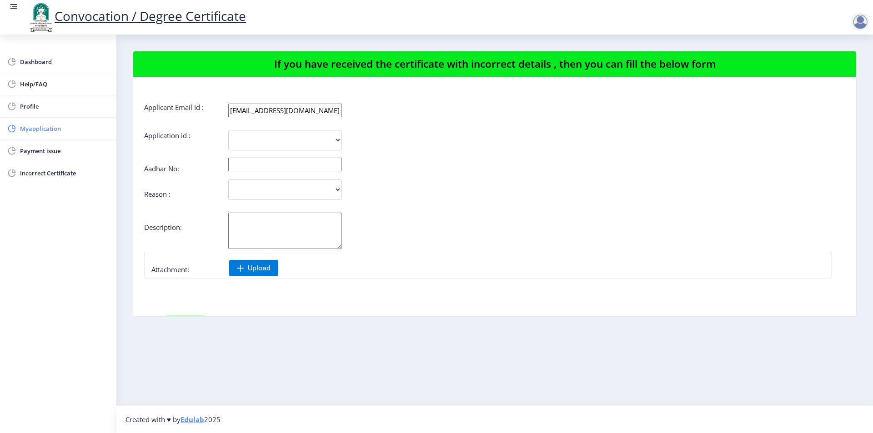
click at [50, 133] on span "Myapplication" at bounding box center [64, 128] width 89 height 11
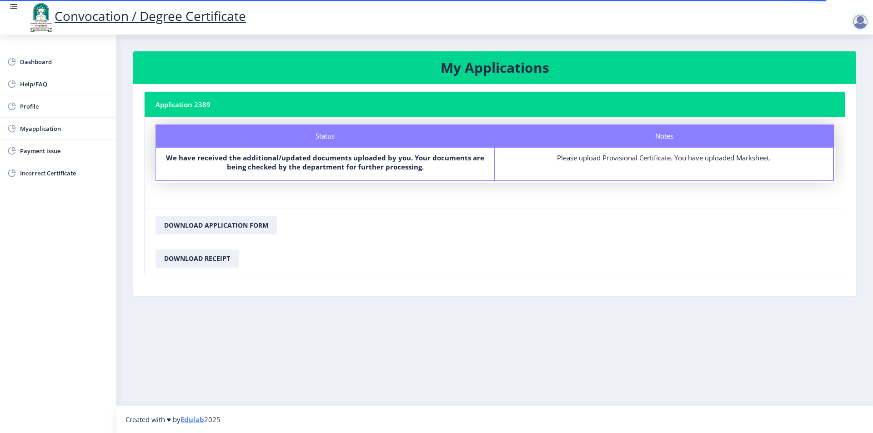
click at [639, 160] on div "Please upload Provisional Certificate. You have uploaded Marksheet." at bounding box center [664, 157] width 322 height 9
click at [25, 111] on span "Profile" at bounding box center [64, 106] width 89 height 11
select select
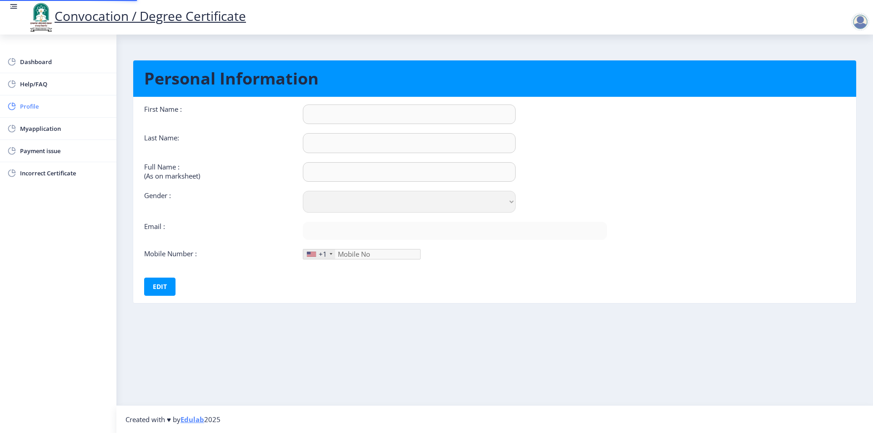
type input "JAVED"
type input "[PERSON_NAME]"
type input "[PERSON_NAME] M [PERSON_NAME]"
select select "[DEMOGRAPHIC_DATA]"
type input "[EMAIL_ADDRESS][DOMAIN_NAME]"
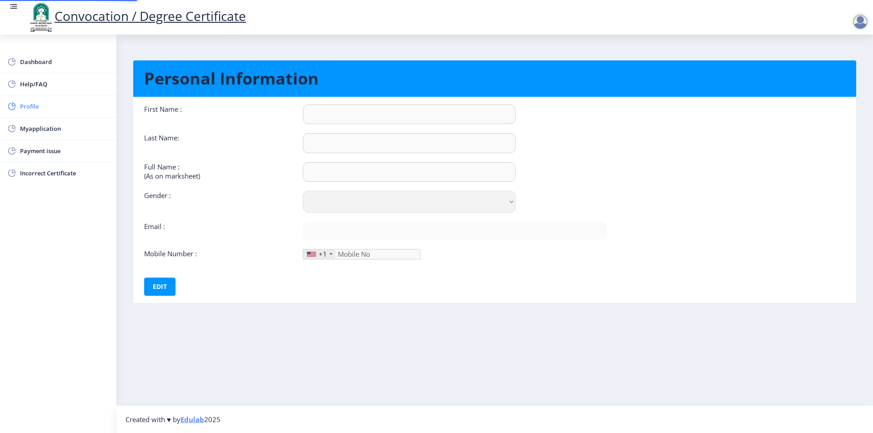
type input "9359068682"
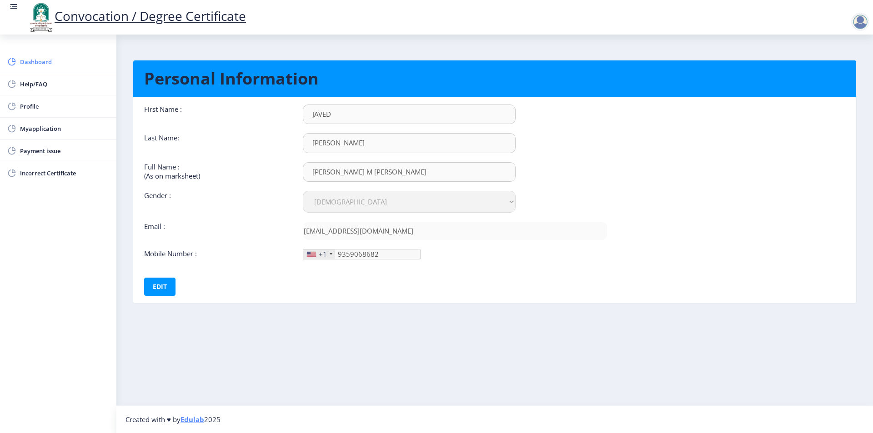
click at [41, 63] on span "Dashboard" at bounding box center [64, 61] width 89 height 11
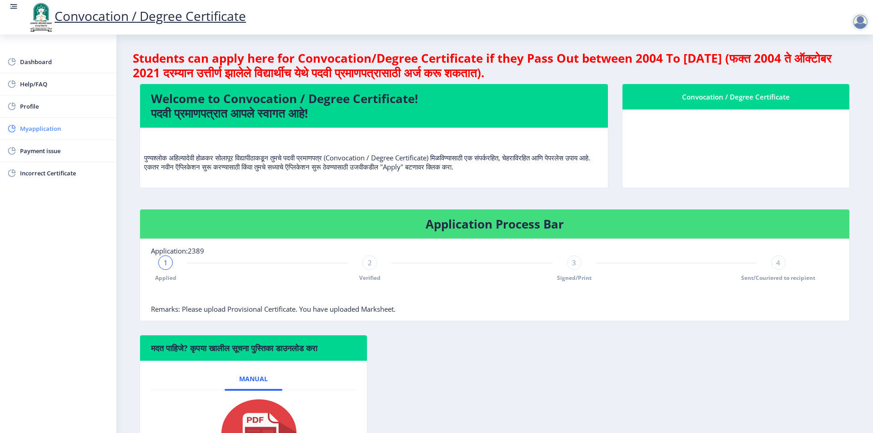
click at [39, 124] on span "Myapplication" at bounding box center [64, 128] width 89 height 11
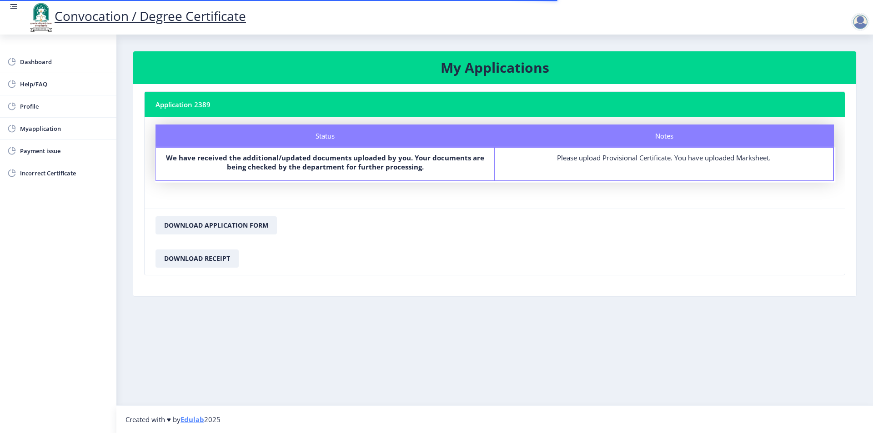
click at [611, 161] on div "Please upload Provisional Certificate. You have uploaded Marksheet." at bounding box center [664, 157] width 322 height 9
drag, startPoint x: 633, startPoint y: 161, endPoint x: 649, endPoint y: 161, distance: 16.4
click at [634, 161] on div "Please upload Provisional Certificate. You have uploaded Marksheet." at bounding box center [664, 157] width 322 height 9
drag, startPoint x: 650, startPoint y: 161, endPoint x: 661, endPoint y: 161, distance: 10.5
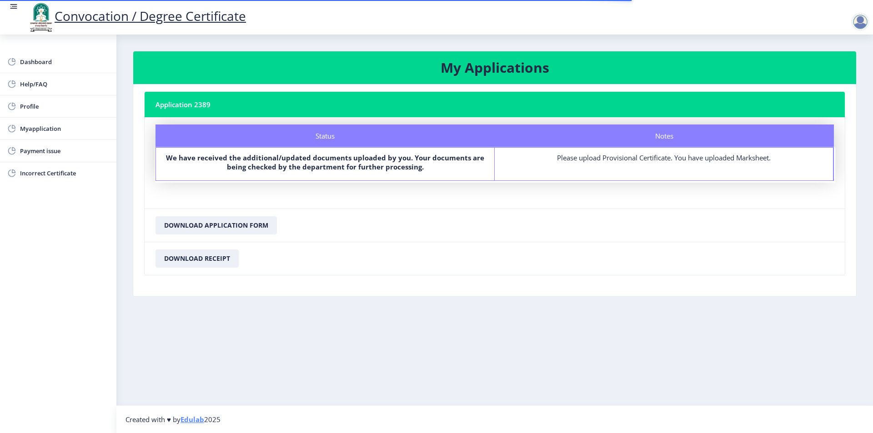
click at [651, 161] on div "Please upload Provisional Certificate. You have uploaded Marksheet." at bounding box center [664, 157] width 322 height 9
click at [661, 161] on div "Please upload Provisional Certificate. You have uploaded Marksheet." at bounding box center [664, 157] width 322 height 9
click at [621, 160] on div "Please upload Provisional Certificate. You have uploaded Marksheet." at bounding box center [664, 157] width 322 height 9
drag, startPoint x: 622, startPoint y: 160, endPoint x: 629, endPoint y: 160, distance: 6.4
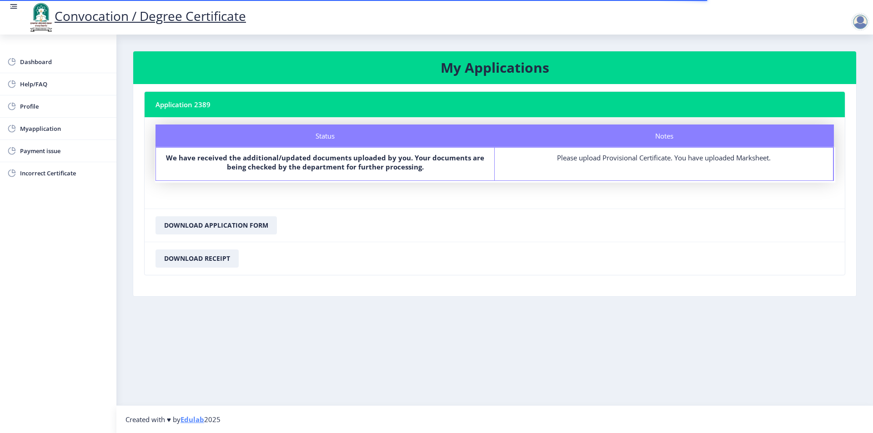
click at [624, 160] on div "Please upload Provisional Certificate. You have uploaded Marksheet." at bounding box center [664, 157] width 322 height 9
click at [629, 160] on div "Please upload Provisional Certificate. You have uploaded Marksheet." at bounding box center [664, 157] width 322 height 9
click at [630, 160] on div "Please upload Provisional Certificate. You have uploaded Marksheet." at bounding box center [664, 157] width 322 height 9
drag, startPoint x: 630, startPoint y: 160, endPoint x: 641, endPoint y: 161, distance: 11.4
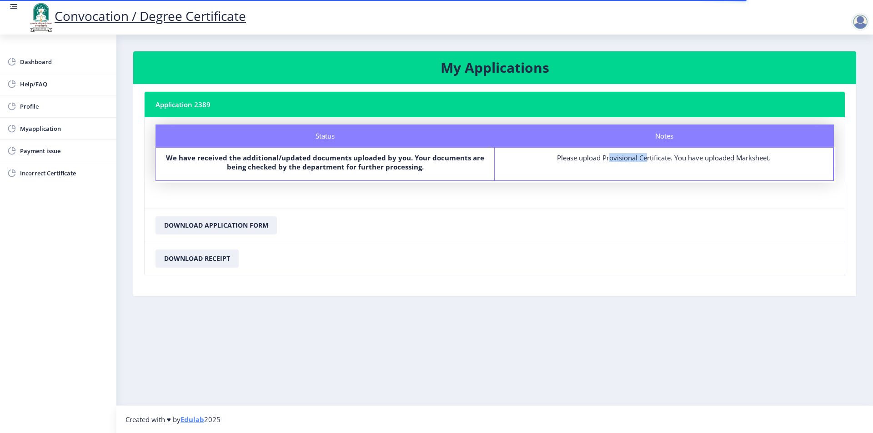
click at [631, 160] on div "Please upload Provisional Certificate. You have uploaded Marksheet." at bounding box center [664, 157] width 322 height 9
click at [240, 223] on button "Download Application Form" at bounding box center [215, 225] width 121 height 18
click at [670, 164] on div "Notes Please upload Provisional Certificate. You have uploaded Marksheet." at bounding box center [664, 164] width 339 height 33
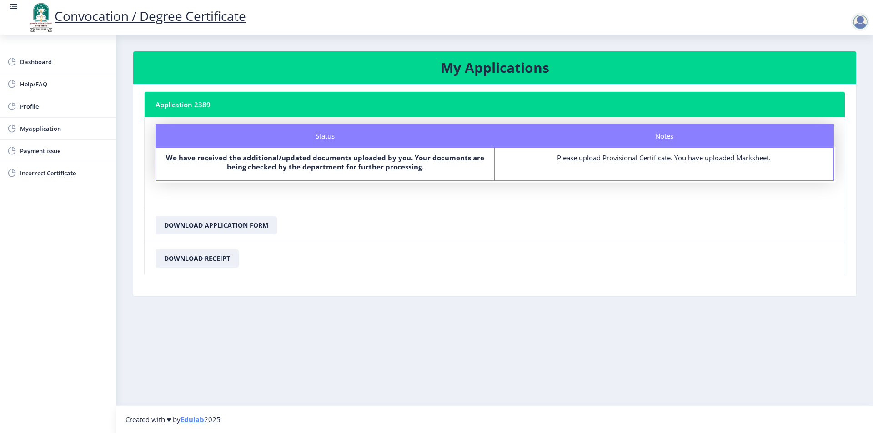
click at [593, 256] on nb-card-footer "Download Receipt" at bounding box center [495, 258] width 700 height 33
click at [855, 18] on div at bounding box center [860, 22] width 18 height 18
click at [830, 70] on span "Log out" at bounding box center [836, 70] width 58 height 11
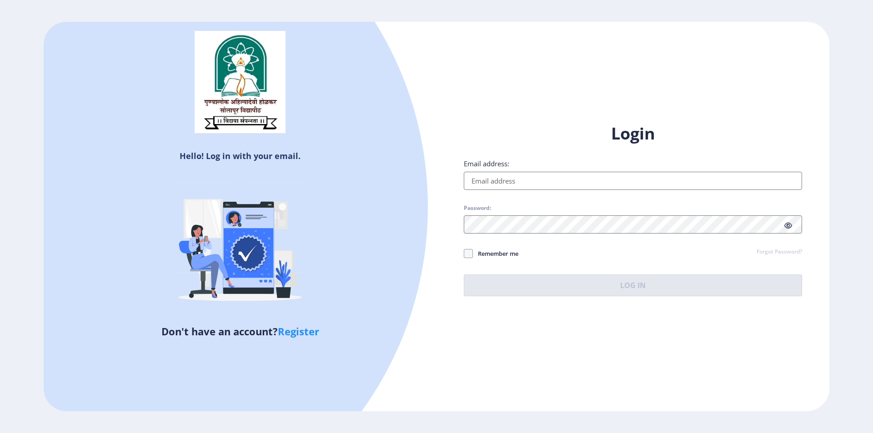
click at [594, 187] on input "Email address:" at bounding box center [633, 181] width 338 height 18
click at [531, 180] on input "Email address:" at bounding box center [633, 181] width 338 height 18
paste input "[EMAIL_ADDRESS][DOMAIN_NAME]"
type input "[EMAIL_ADDRESS][DOMAIN_NAME]"
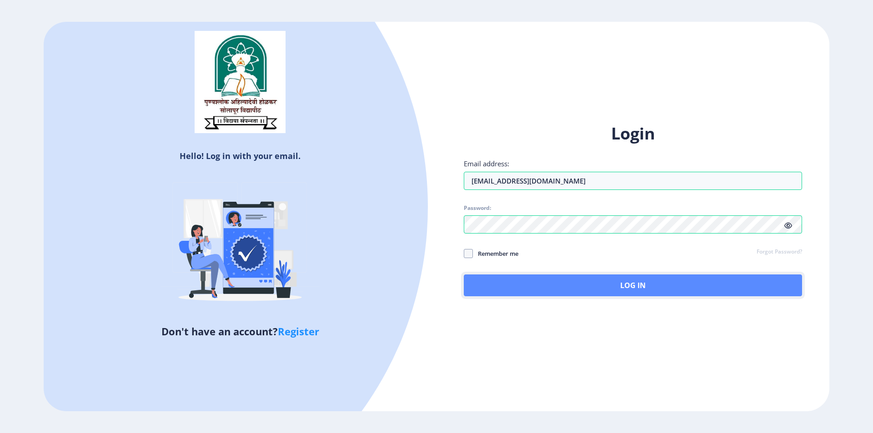
click at [558, 284] on button "Log In" at bounding box center [633, 286] width 338 height 22
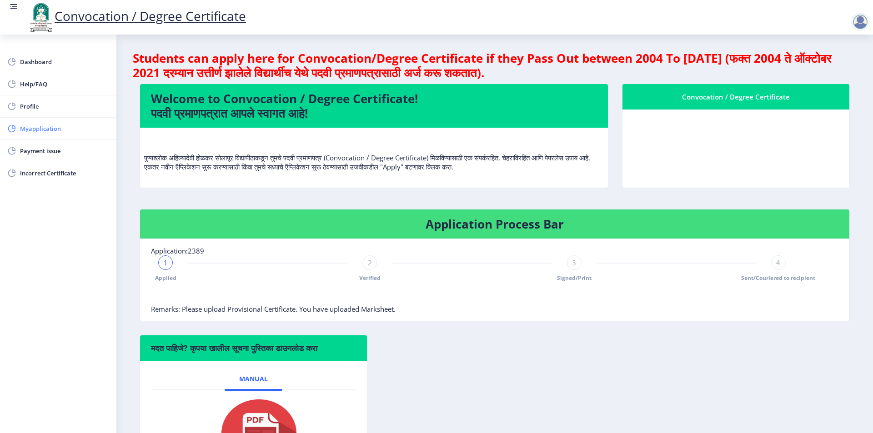
click at [38, 125] on span "Myapplication" at bounding box center [64, 128] width 89 height 11
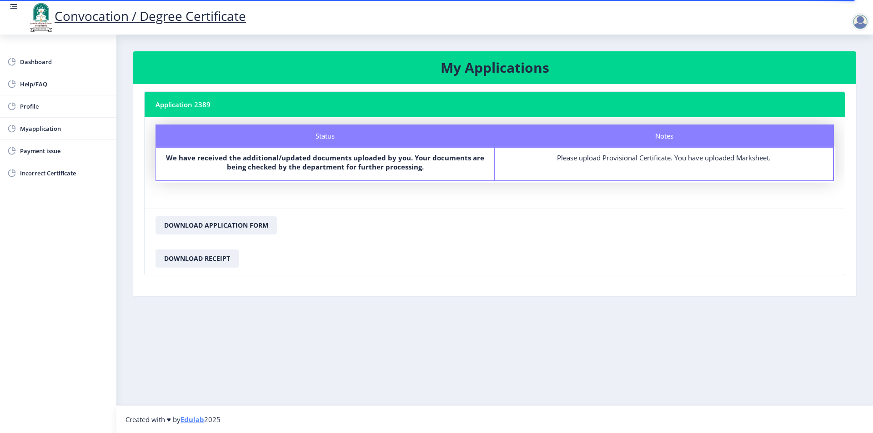
click at [537, 245] on nb-card-footer "Download Receipt" at bounding box center [495, 258] width 700 height 33
click at [702, 239] on nb-card-footer "Download Application Form" at bounding box center [495, 225] width 700 height 33
click at [431, 208] on nb-card-body "Status Notes Status We have received the additional/updated documents uploaded …" at bounding box center [495, 162] width 700 height 91
click at [319, 279] on nb-card-body "Application 2389 Status Notes Status We have received the additional/updated do…" at bounding box center [494, 190] width 723 height 212
click at [858, 21] on div at bounding box center [860, 22] width 18 height 18
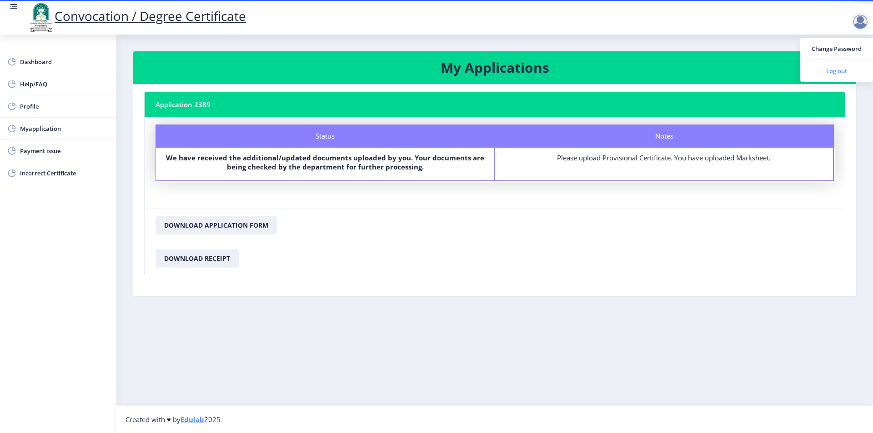
click at [838, 72] on span "Log out" at bounding box center [836, 70] width 58 height 11
